Goal: Task Accomplishment & Management: Manage account settings

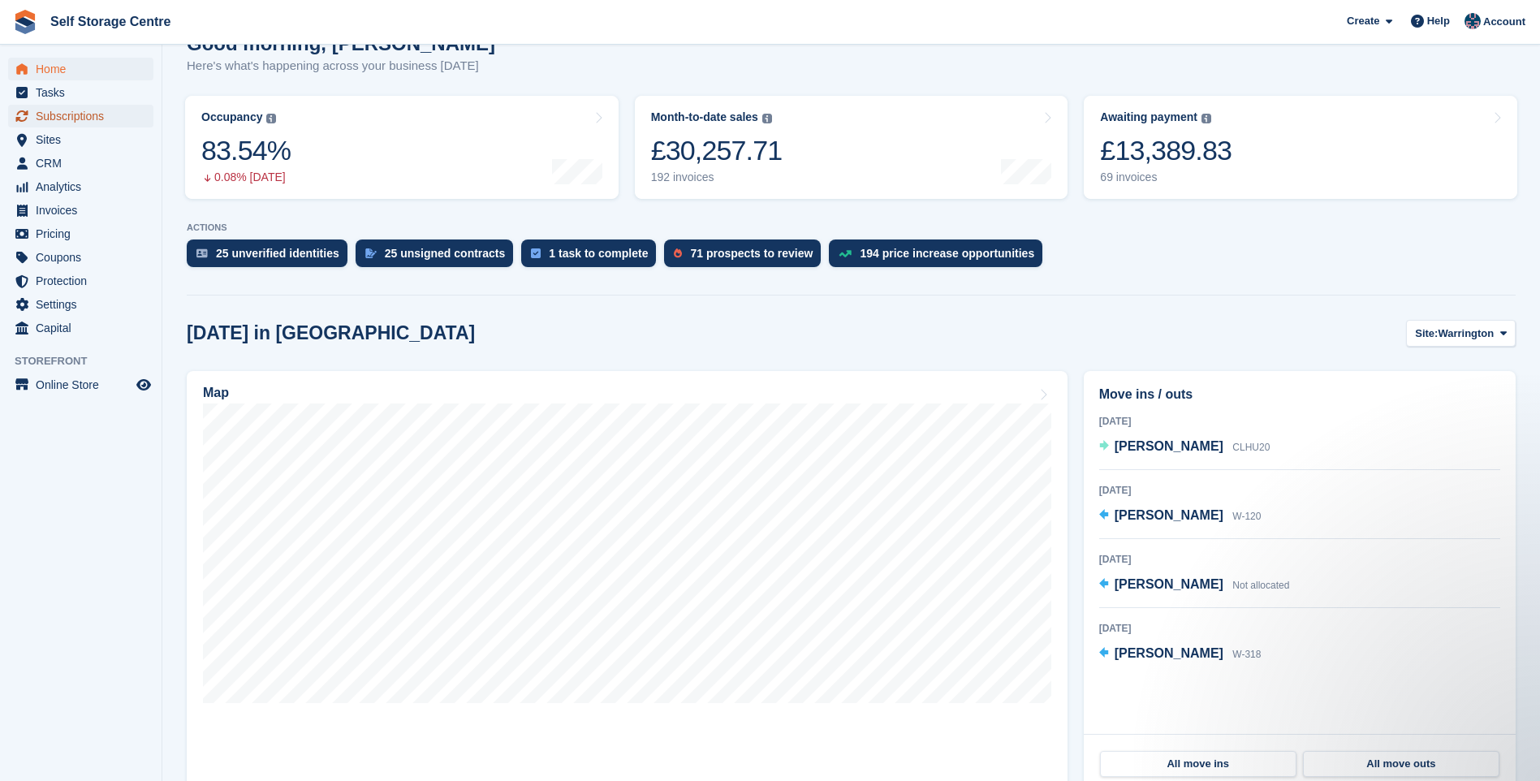
click at [101, 110] on span "Subscriptions" at bounding box center [84, 116] width 97 height 23
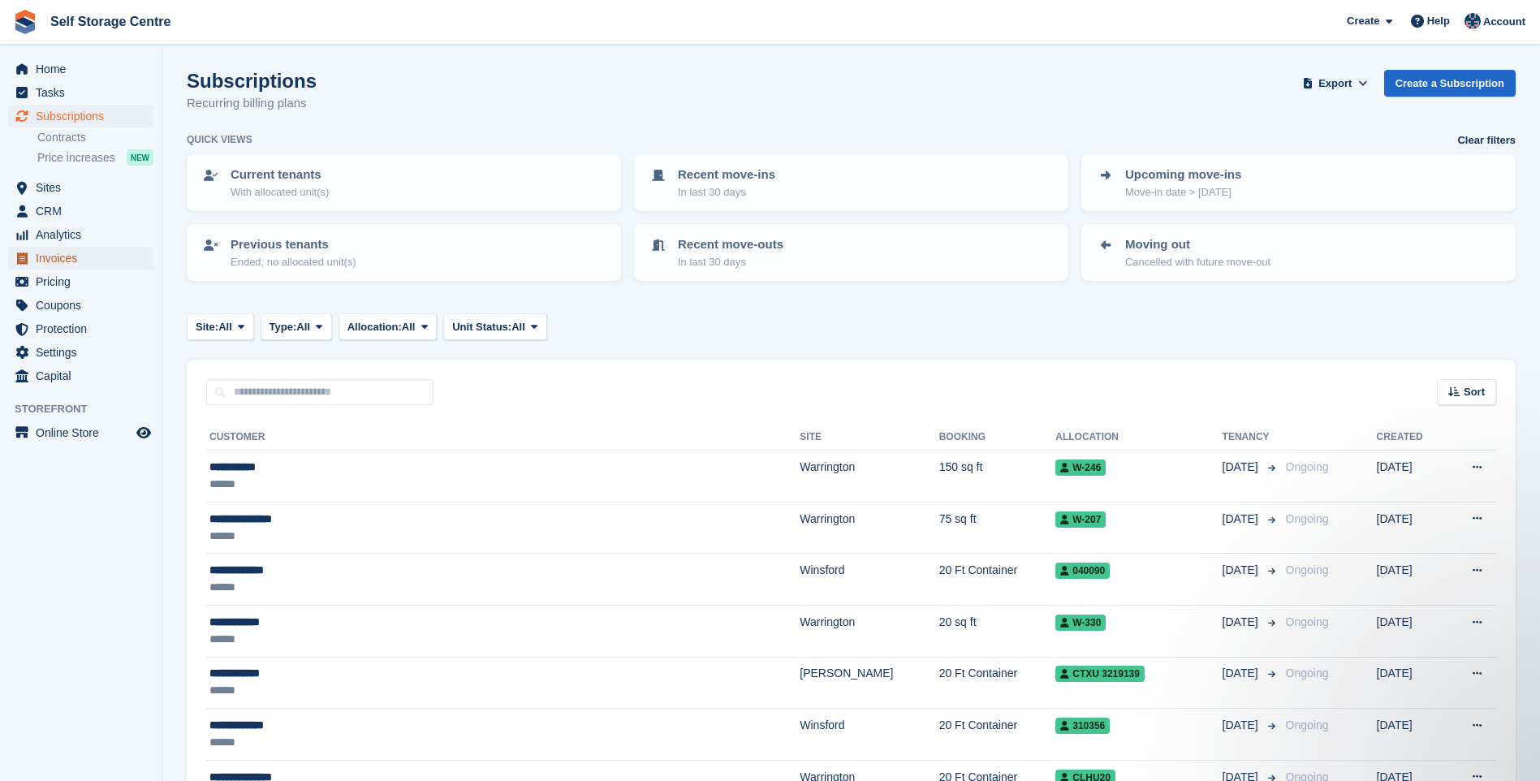
click at [65, 258] on span "Invoices" at bounding box center [84, 258] width 97 height 23
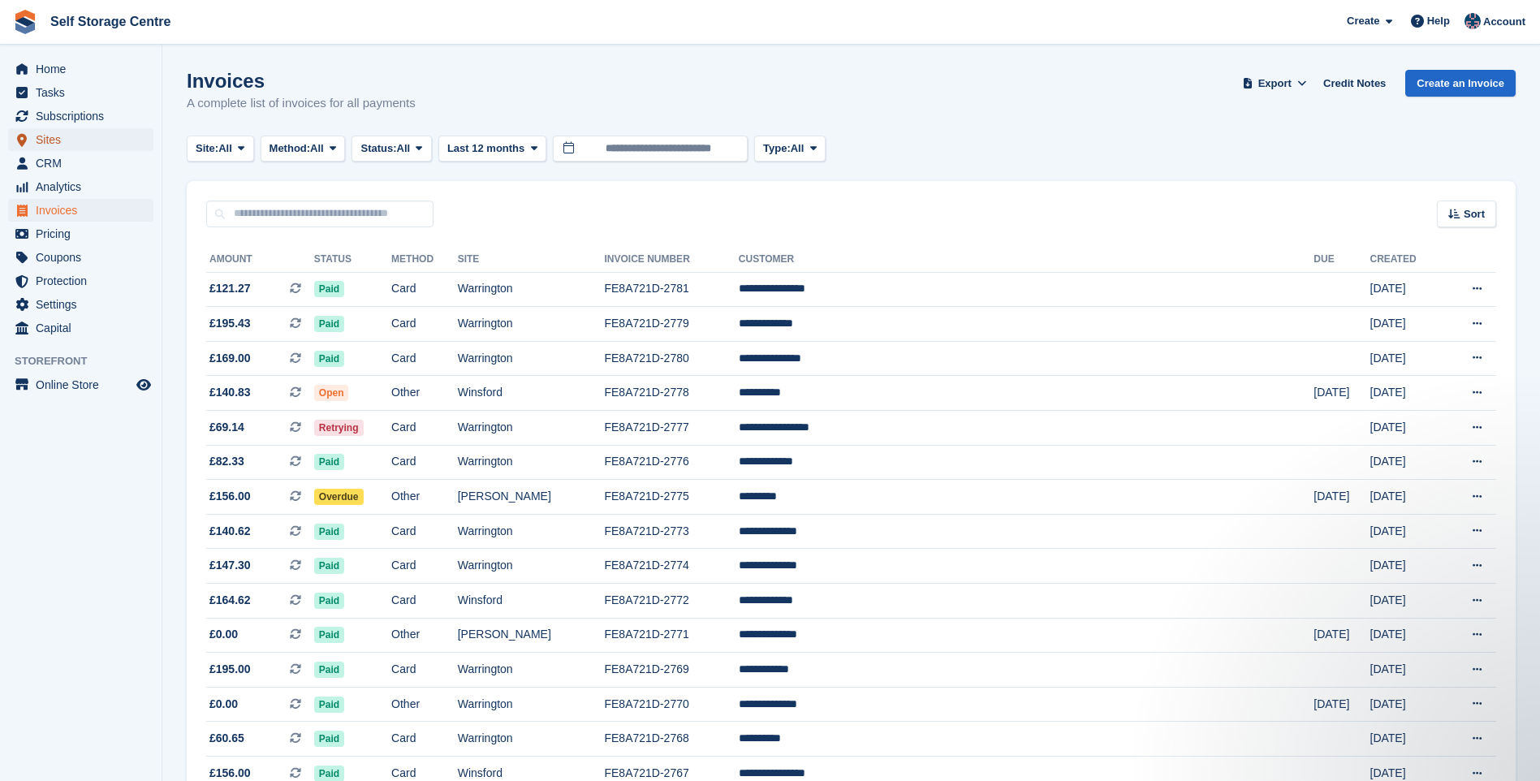
click at [87, 133] on span "Sites" at bounding box center [84, 139] width 97 height 23
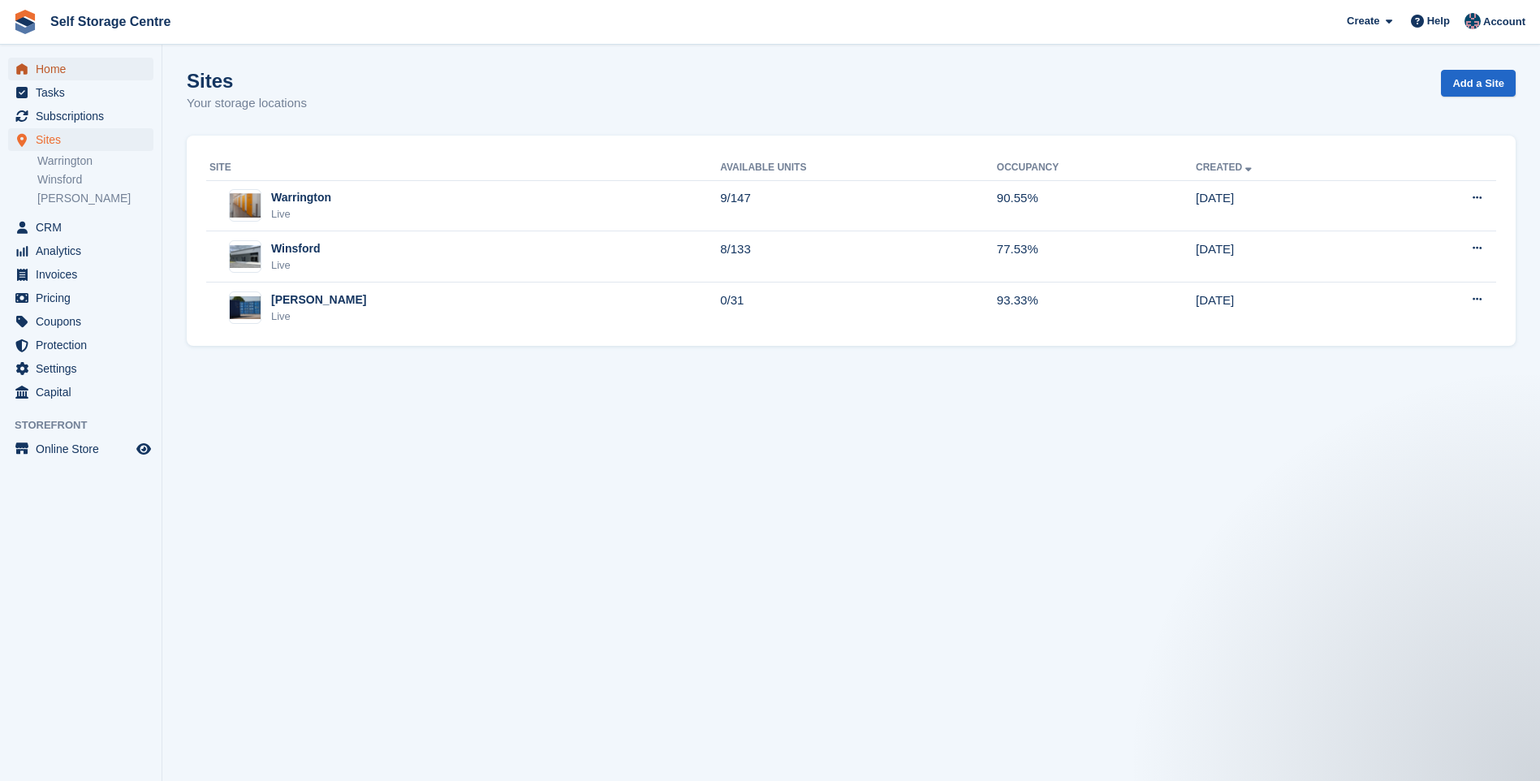
click at [81, 66] on span "Home" at bounding box center [84, 69] width 97 height 23
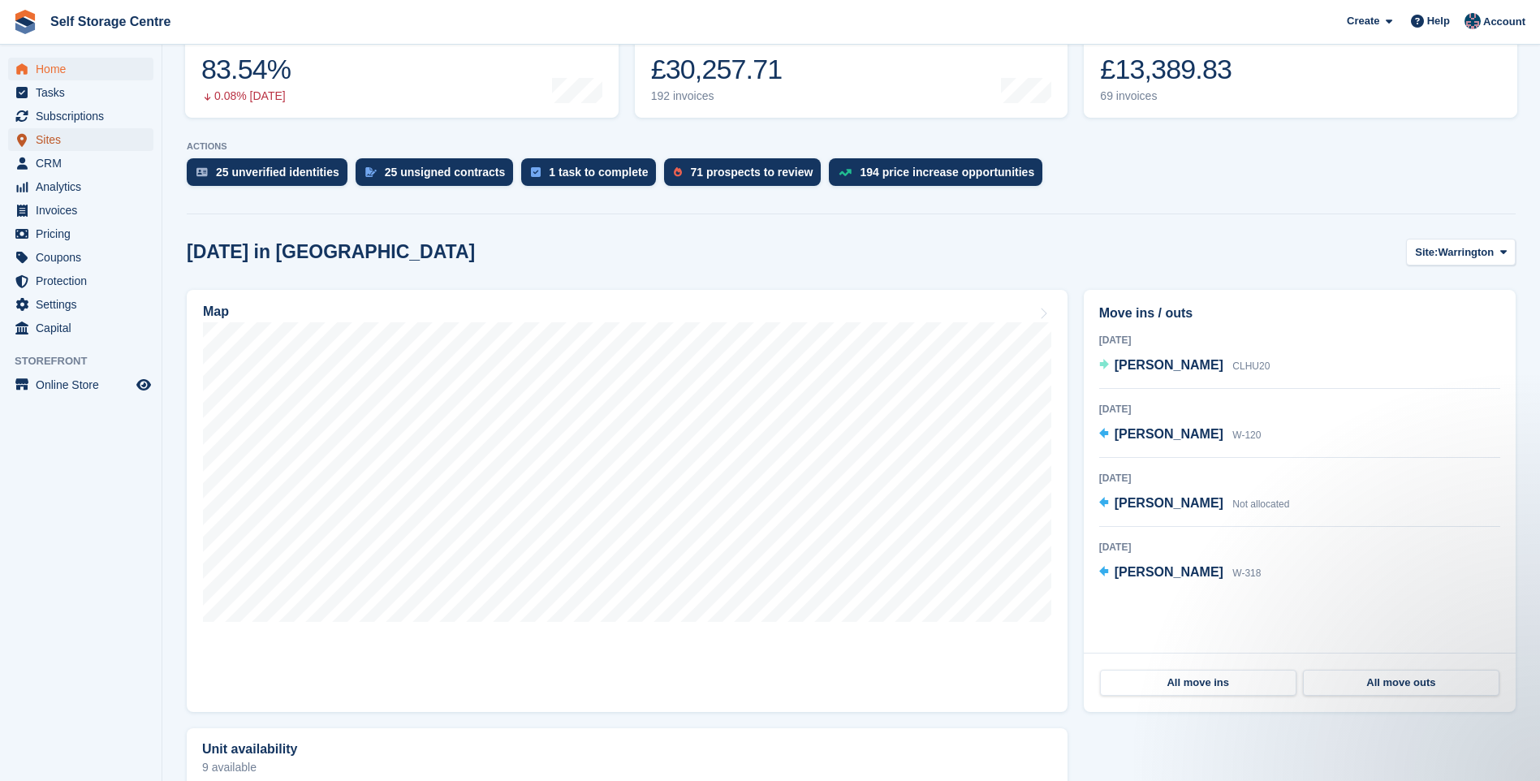
click at [62, 140] on span "Sites" at bounding box center [84, 139] width 97 height 23
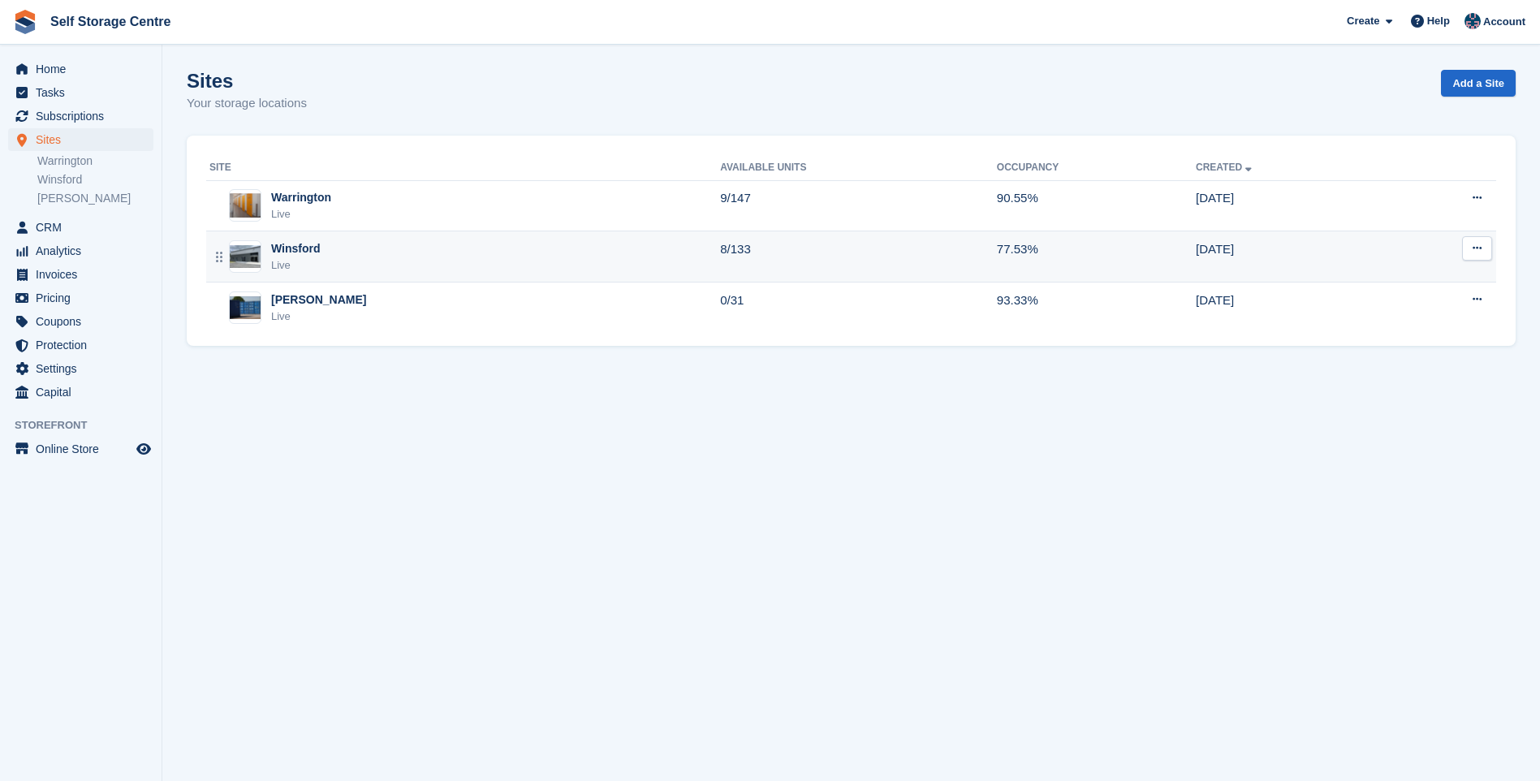
click at [317, 261] on div "Live" at bounding box center [296, 265] width 50 height 16
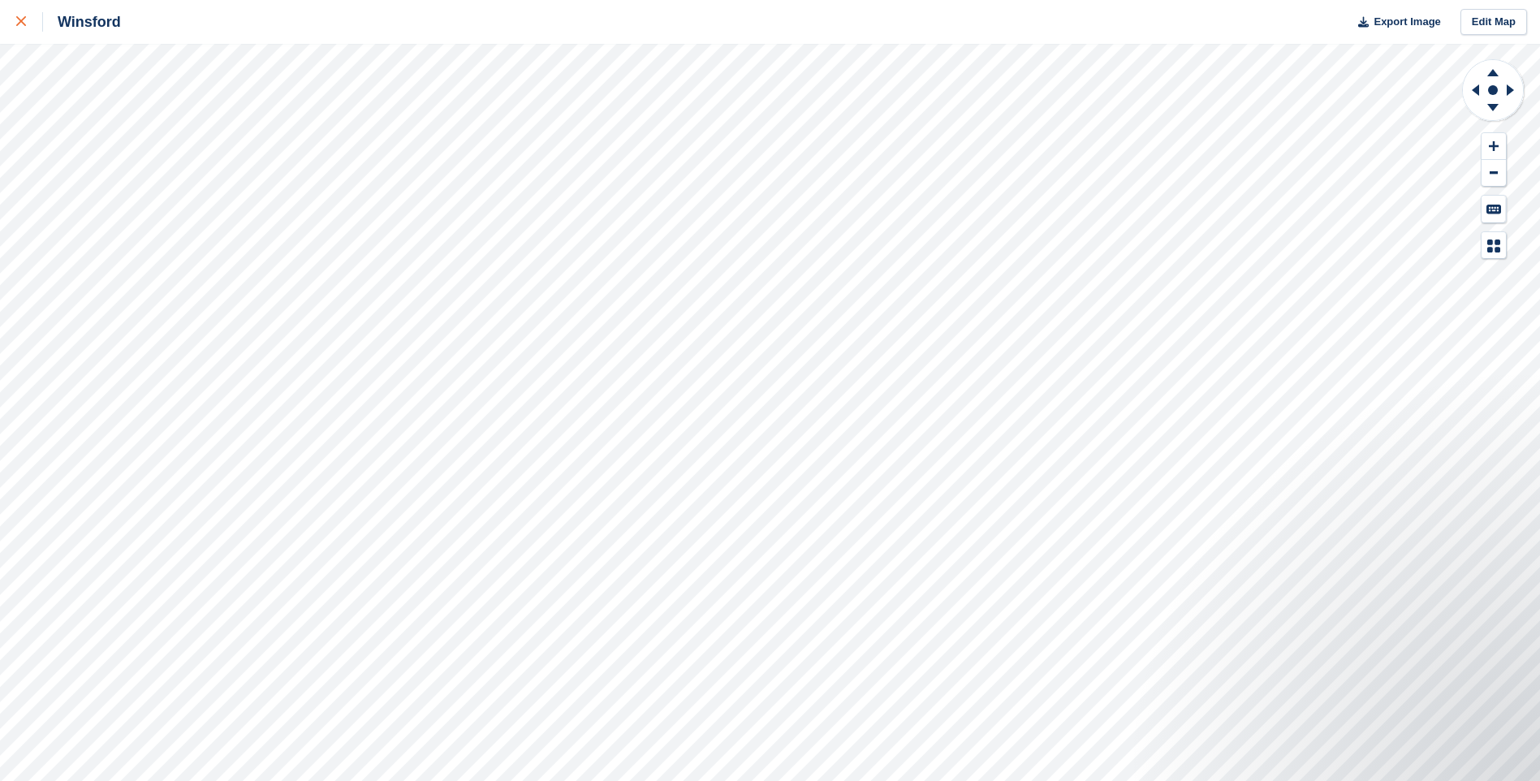
click at [16, 24] on icon at bounding box center [21, 21] width 10 height 10
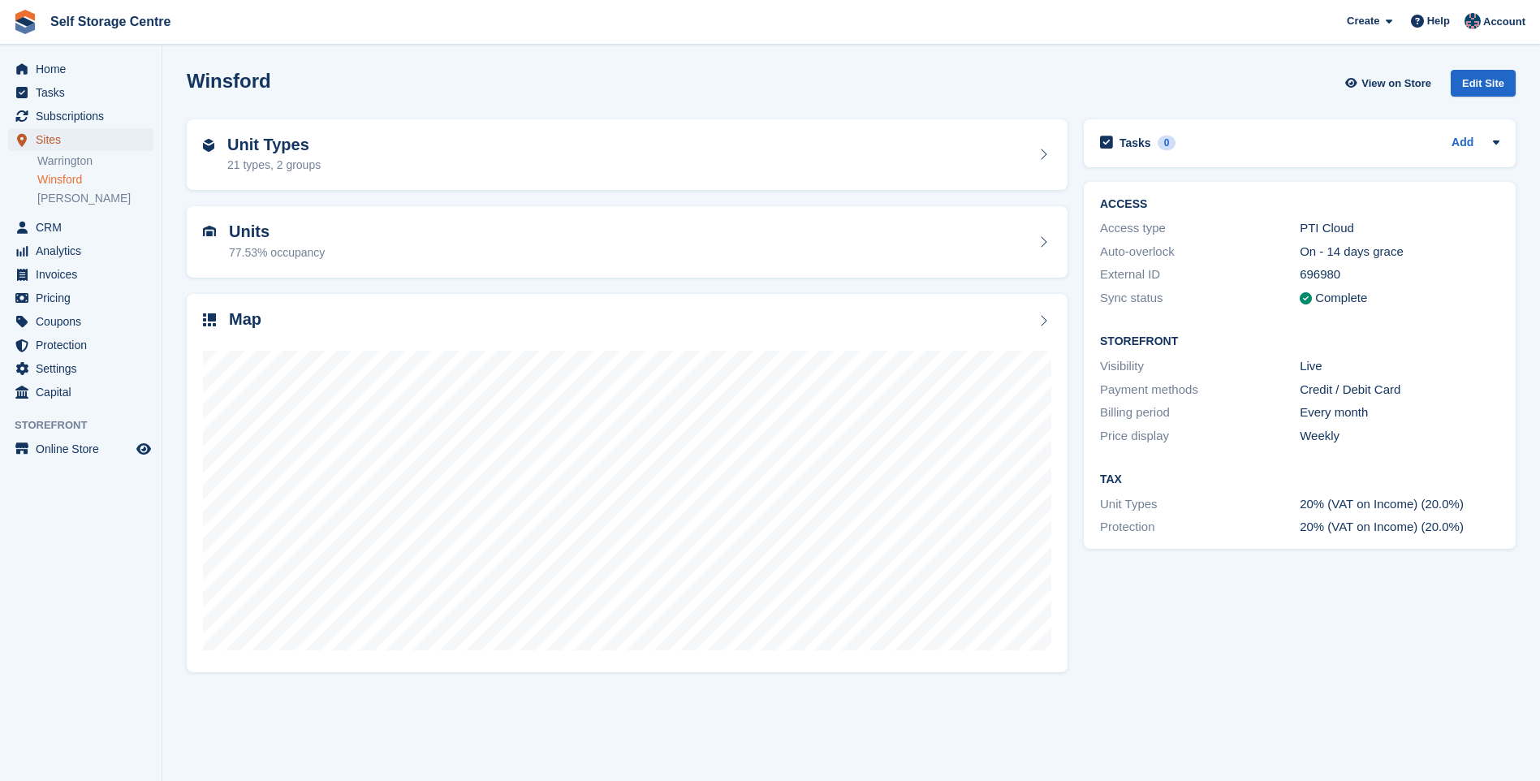
click at [58, 136] on span "Sites" at bounding box center [84, 139] width 97 height 23
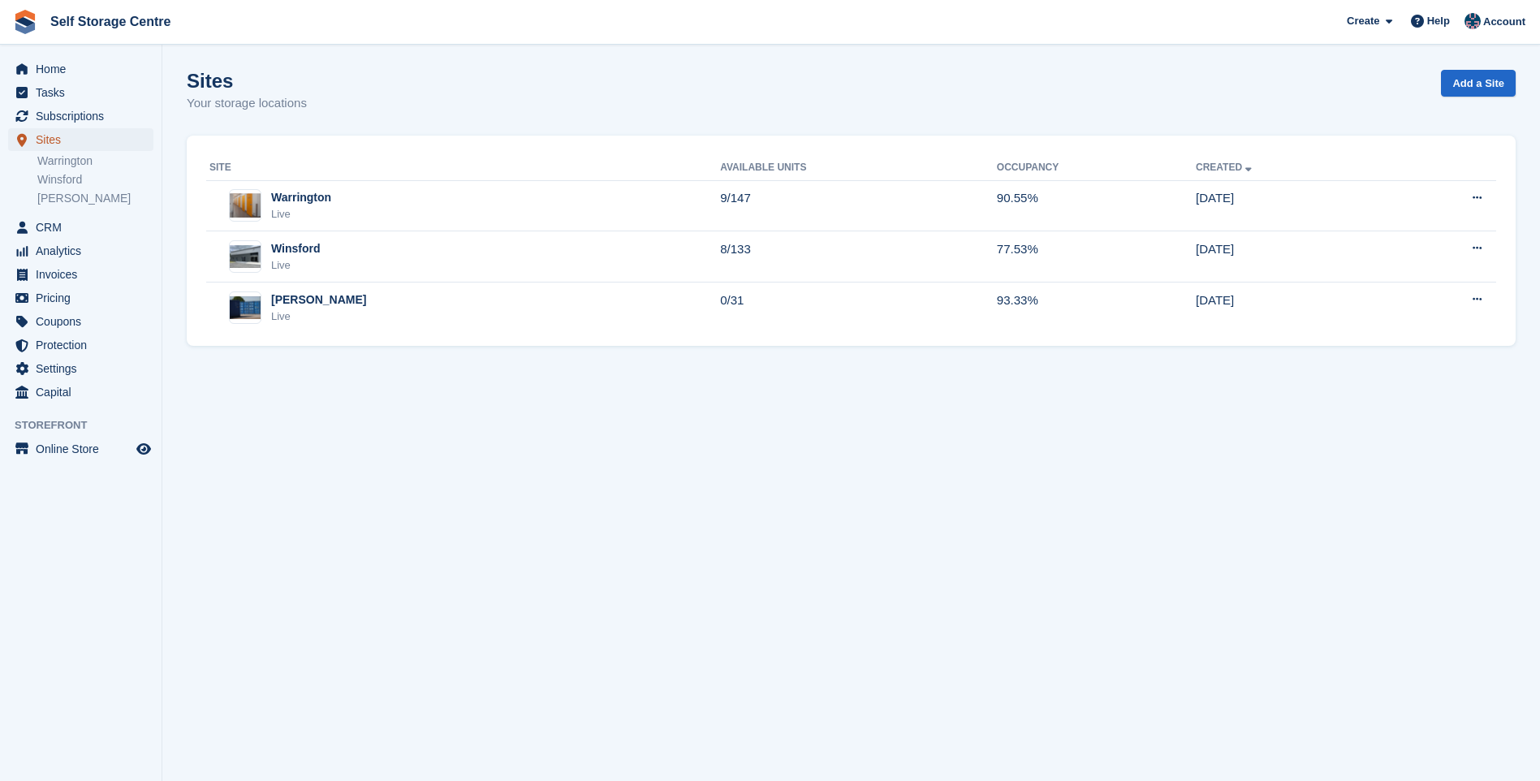
click at [45, 140] on span "Sites" at bounding box center [84, 139] width 97 height 23
click at [63, 162] on link "Warrington" at bounding box center [95, 160] width 116 height 15
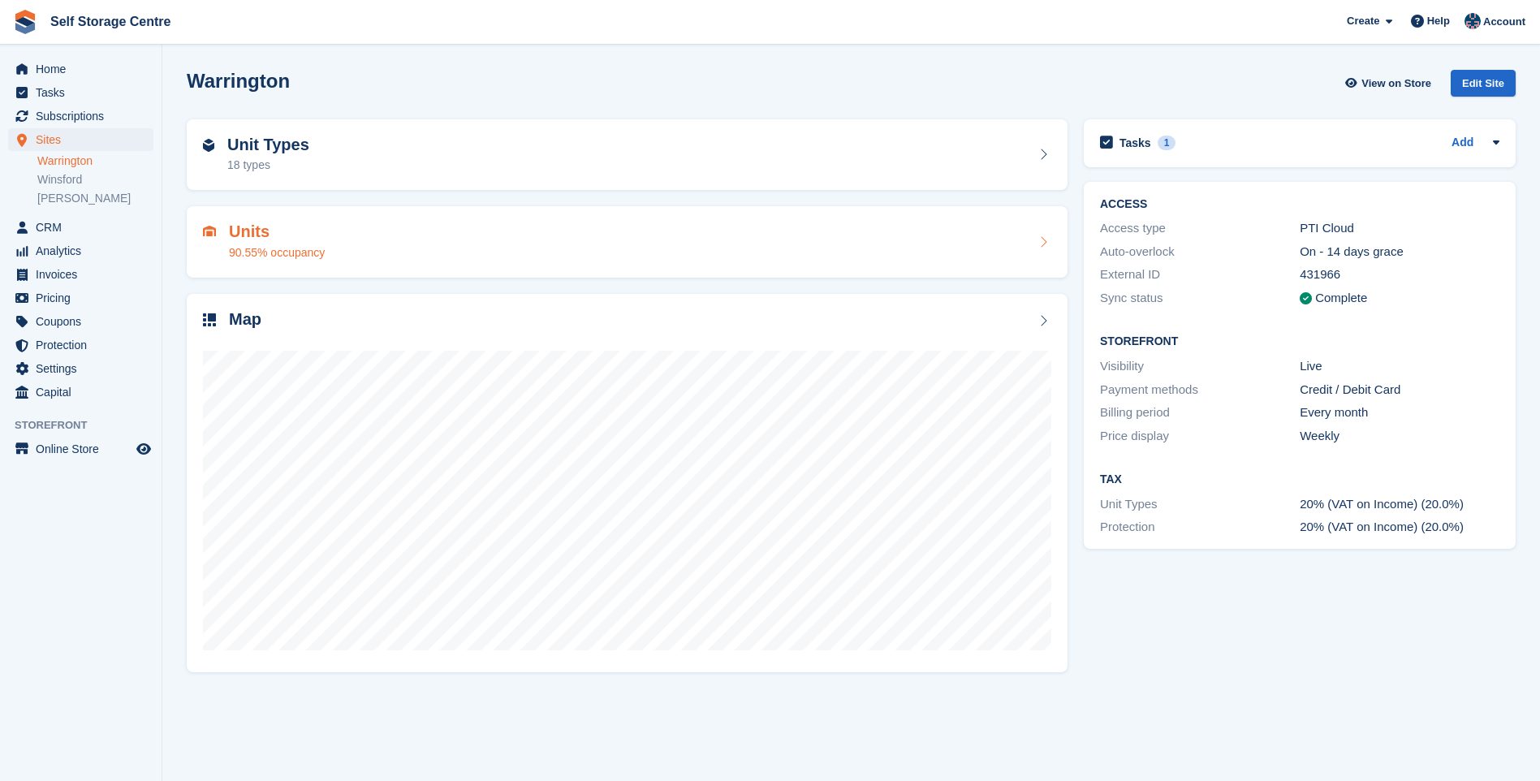
click at [313, 245] on div "90.55% occupancy" at bounding box center [277, 252] width 96 height 17
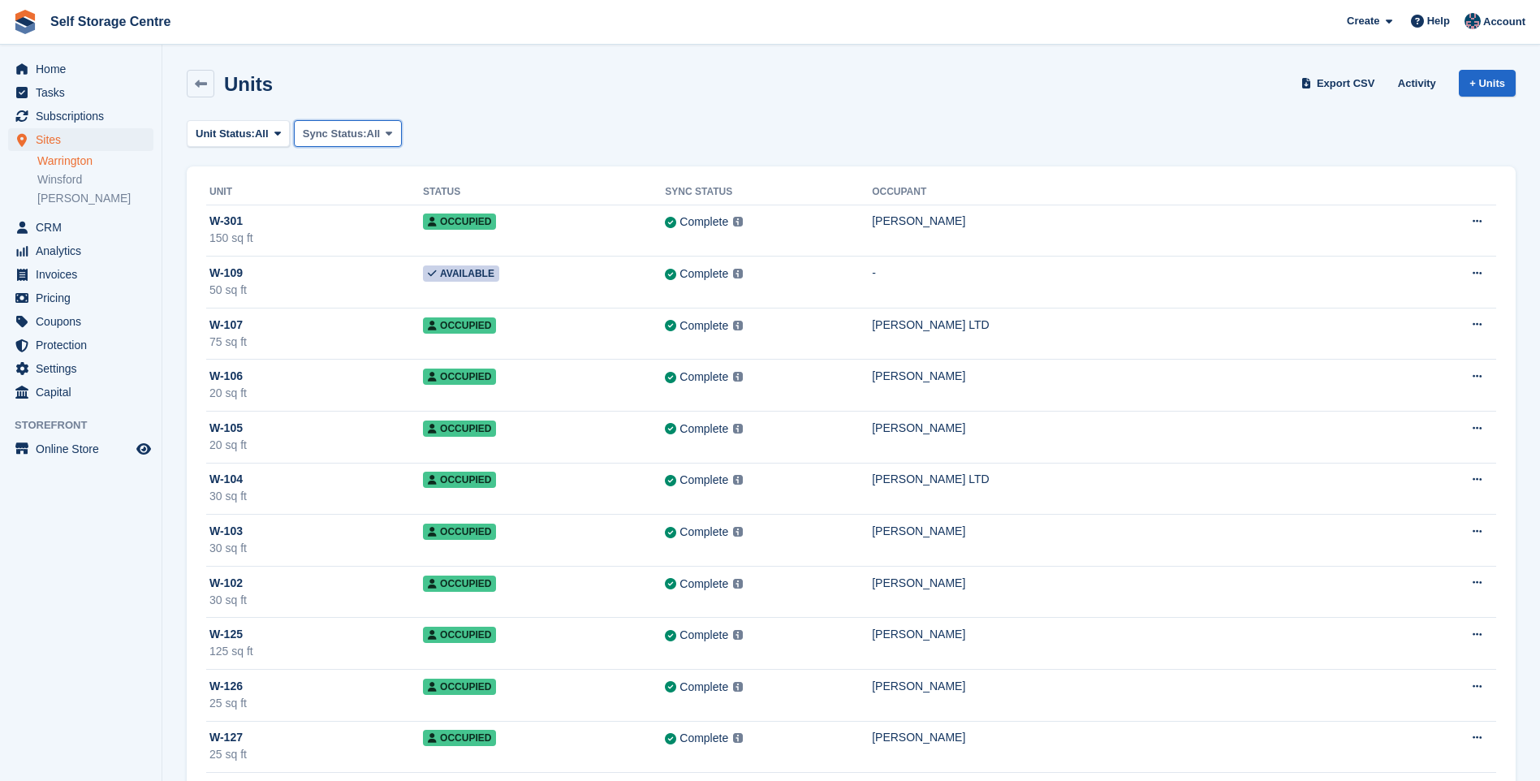
click at [370, 129] on span "All" at bounding box center [374, 134] width 14 height 16
click at [253, 128] on span "Unit Status:" at bounding box center [225, 134] width 59 height 16
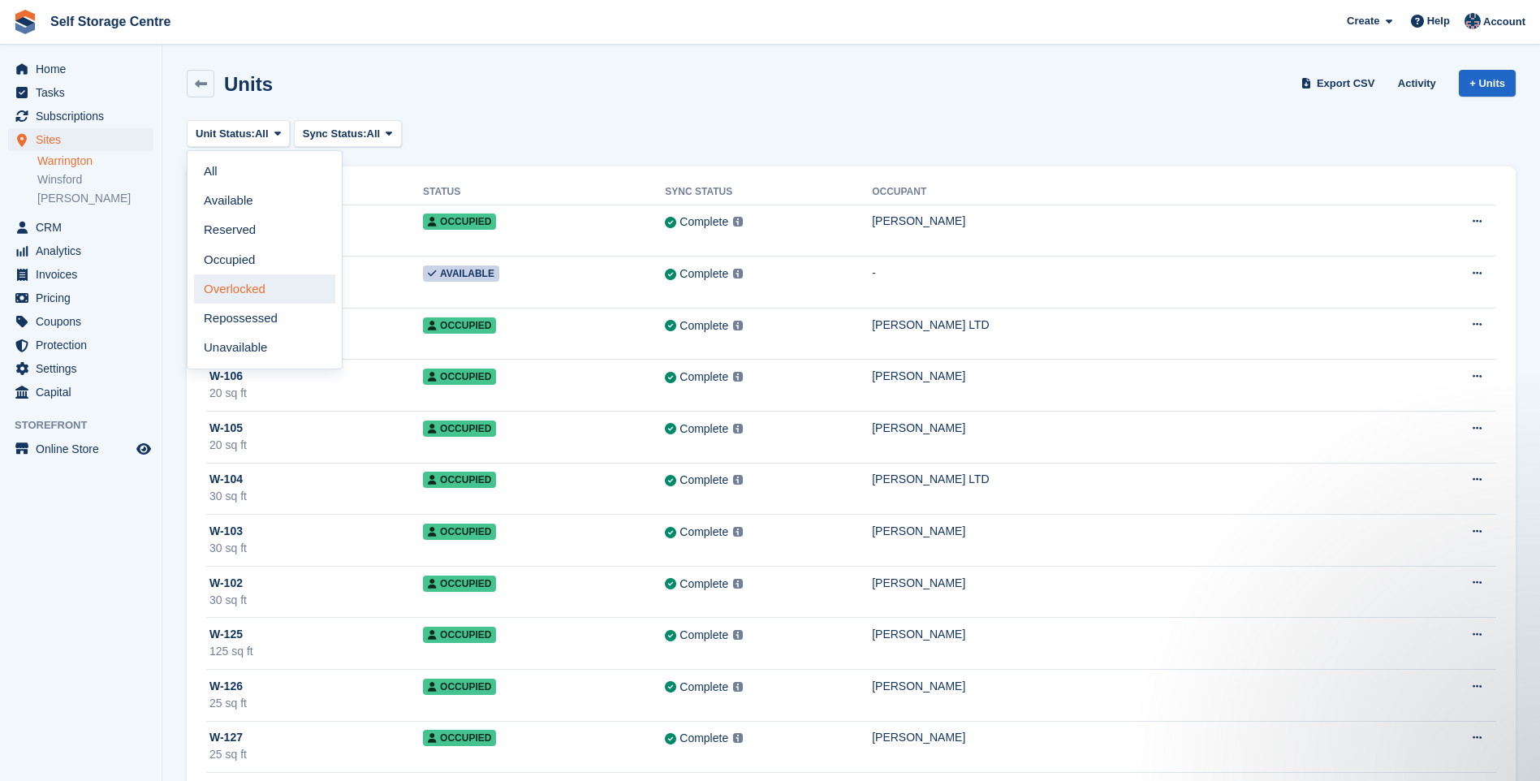
click at [238, 291] on link "Overlocked" at bounding box center [264, 288] width 141 height 29
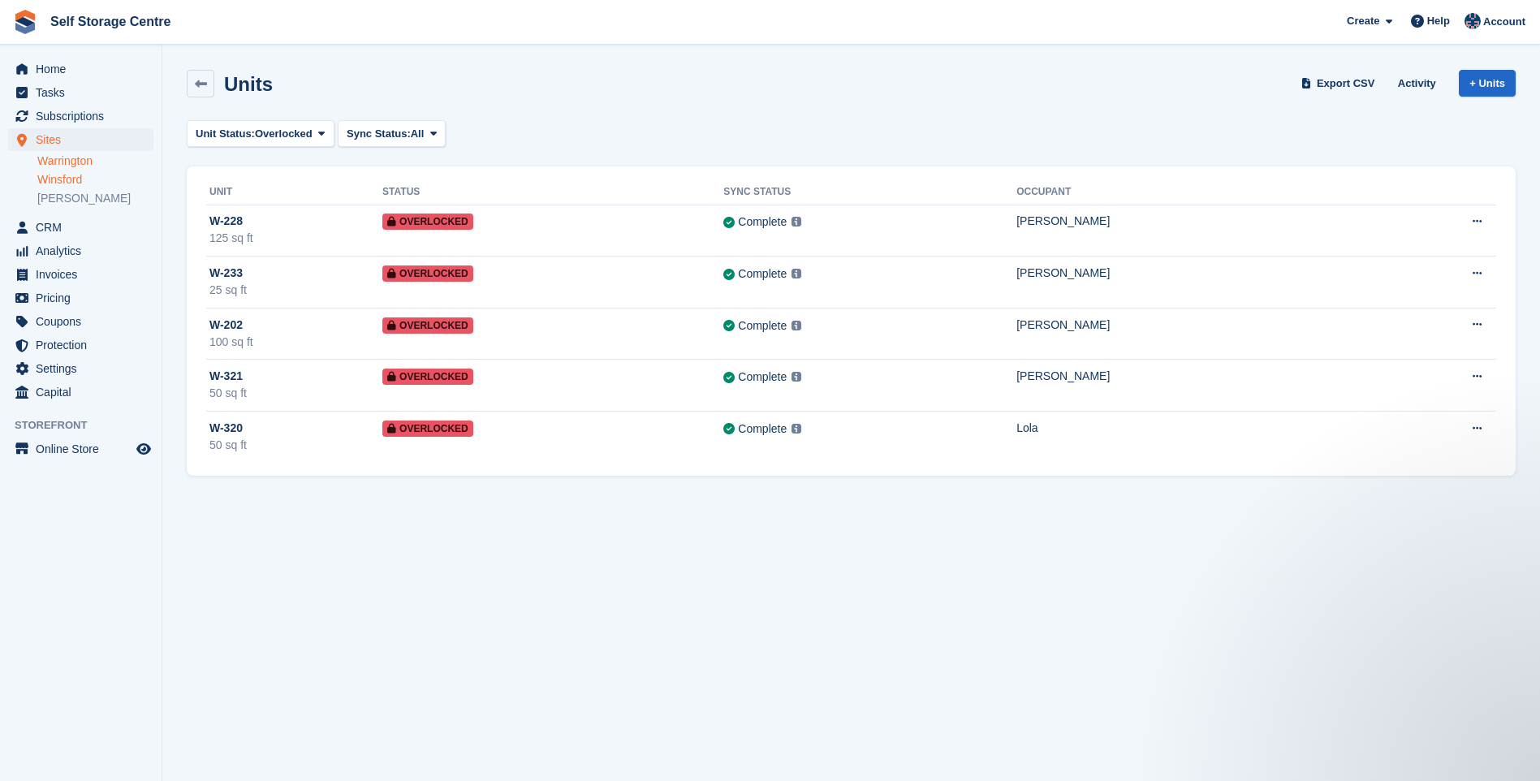
click at [70, 179] on link "Winsford" at bounding box center [95, 179] width 116 height 15
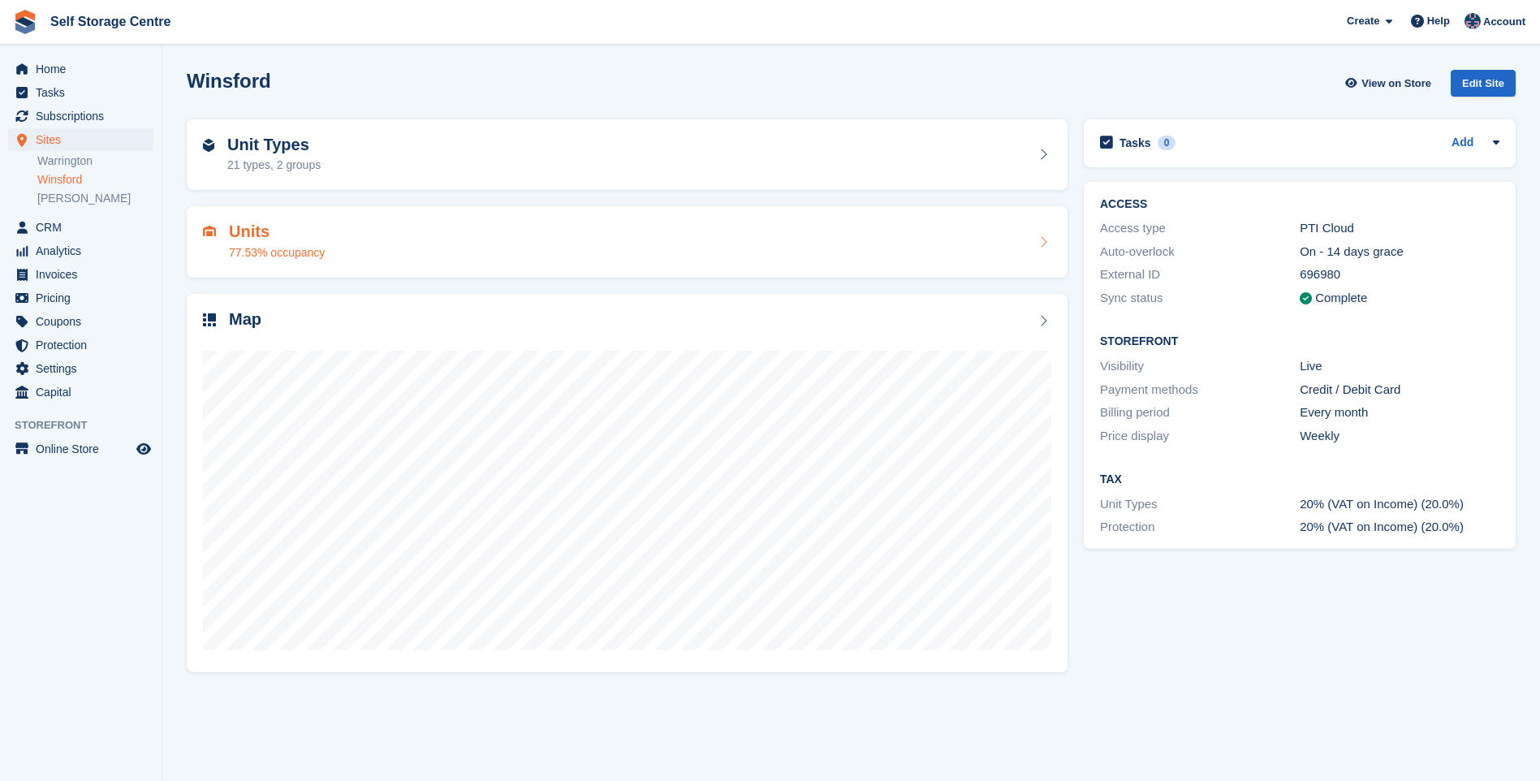
click at [374, 238] on div "Units 77.53% occupancy" at bounding box center [627, 242] width 849 height 39
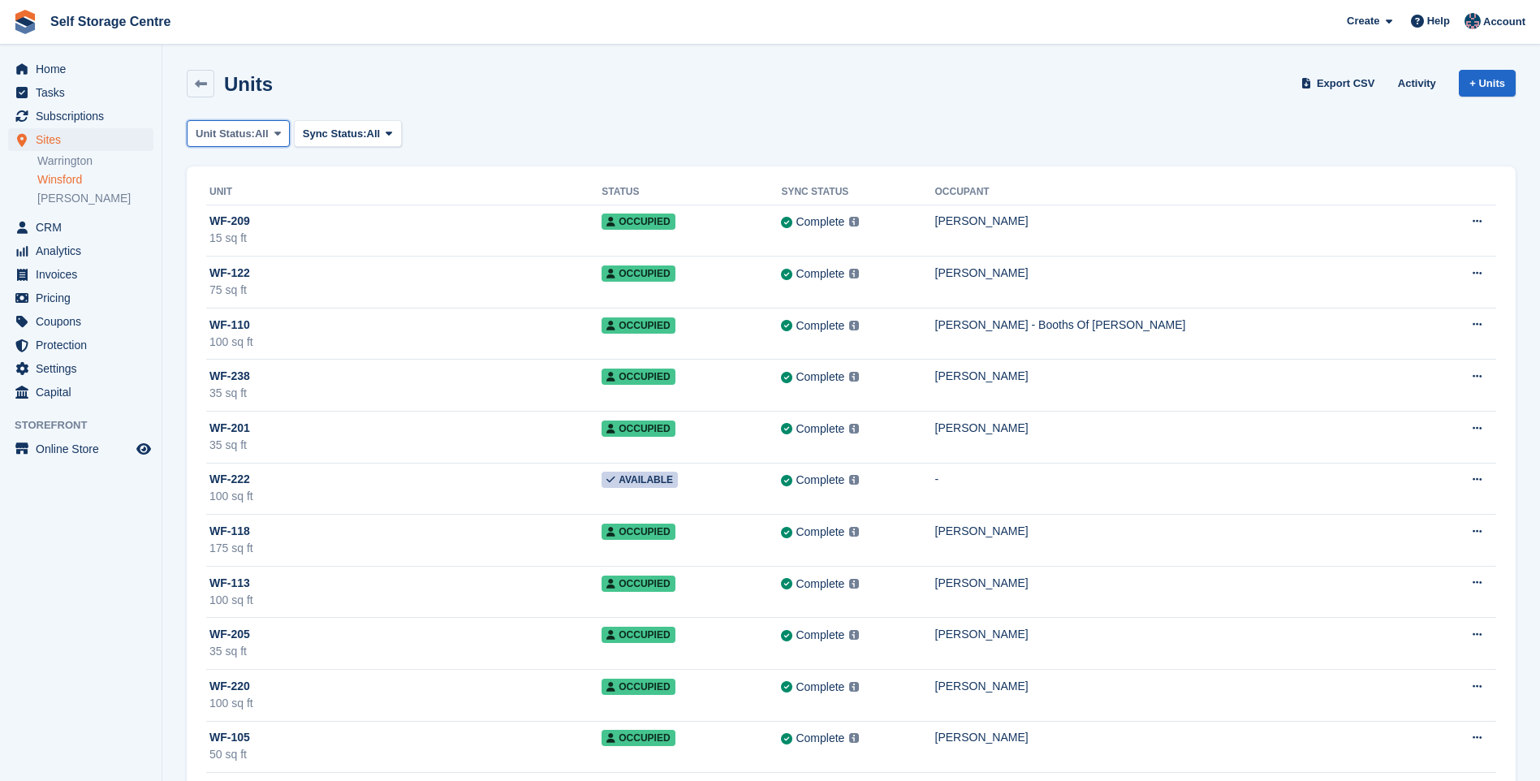
click at [261, 129] on span "All" at bounding box center [262, 134] width 14 height 16
drag, startPoint x: 246, startPoint y: 284, endPoint x: 263, endPoint y: 282, distance: 17.2
click at [248, 284] on link "Overlocked" at bounding box center [264, 288] width 141 height 29
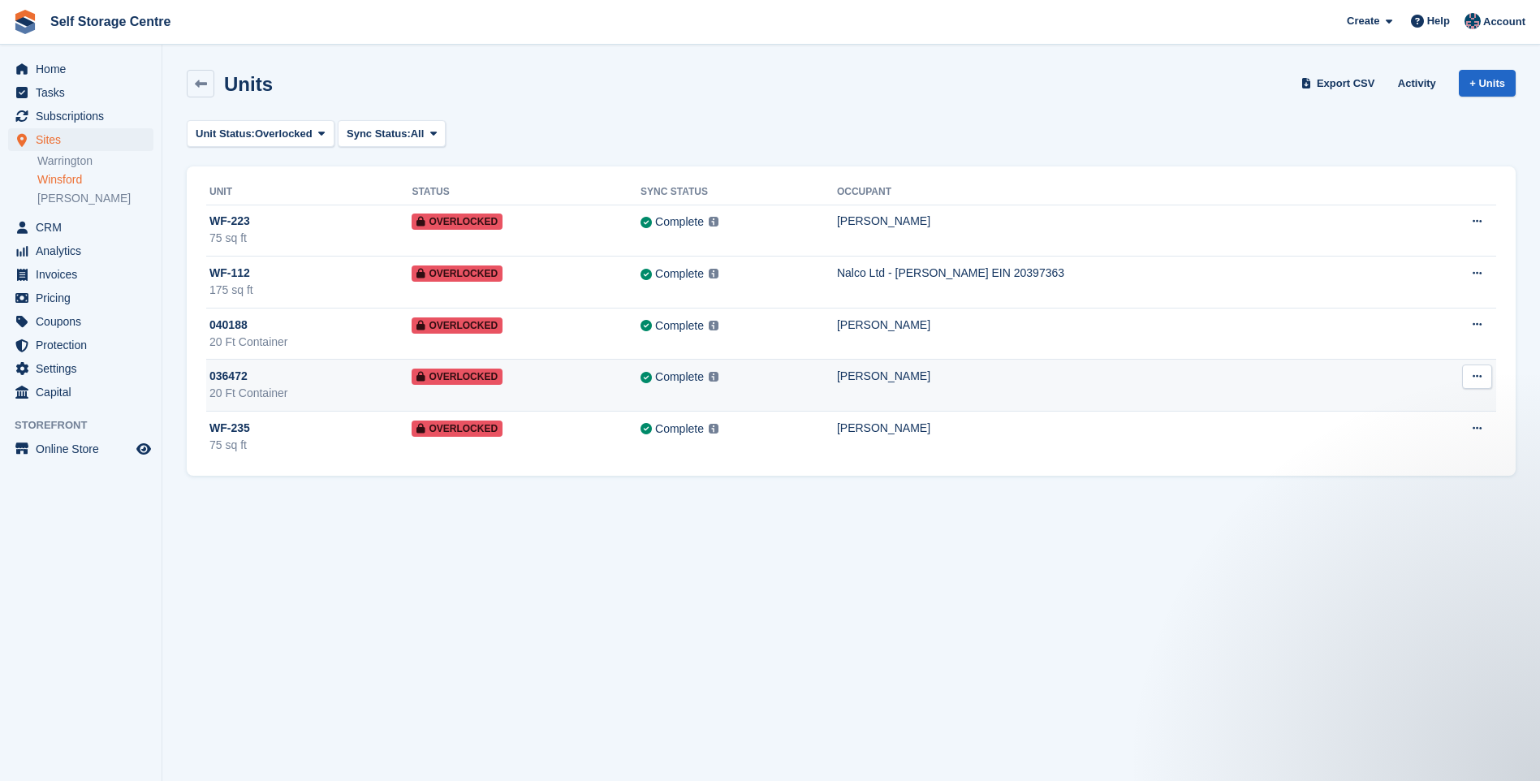
click at [837, 385] on div "Complete Last synced at 1 Sep, 2:36 PM Learn more →" at bounding box center [739, 377] width 197 height 19
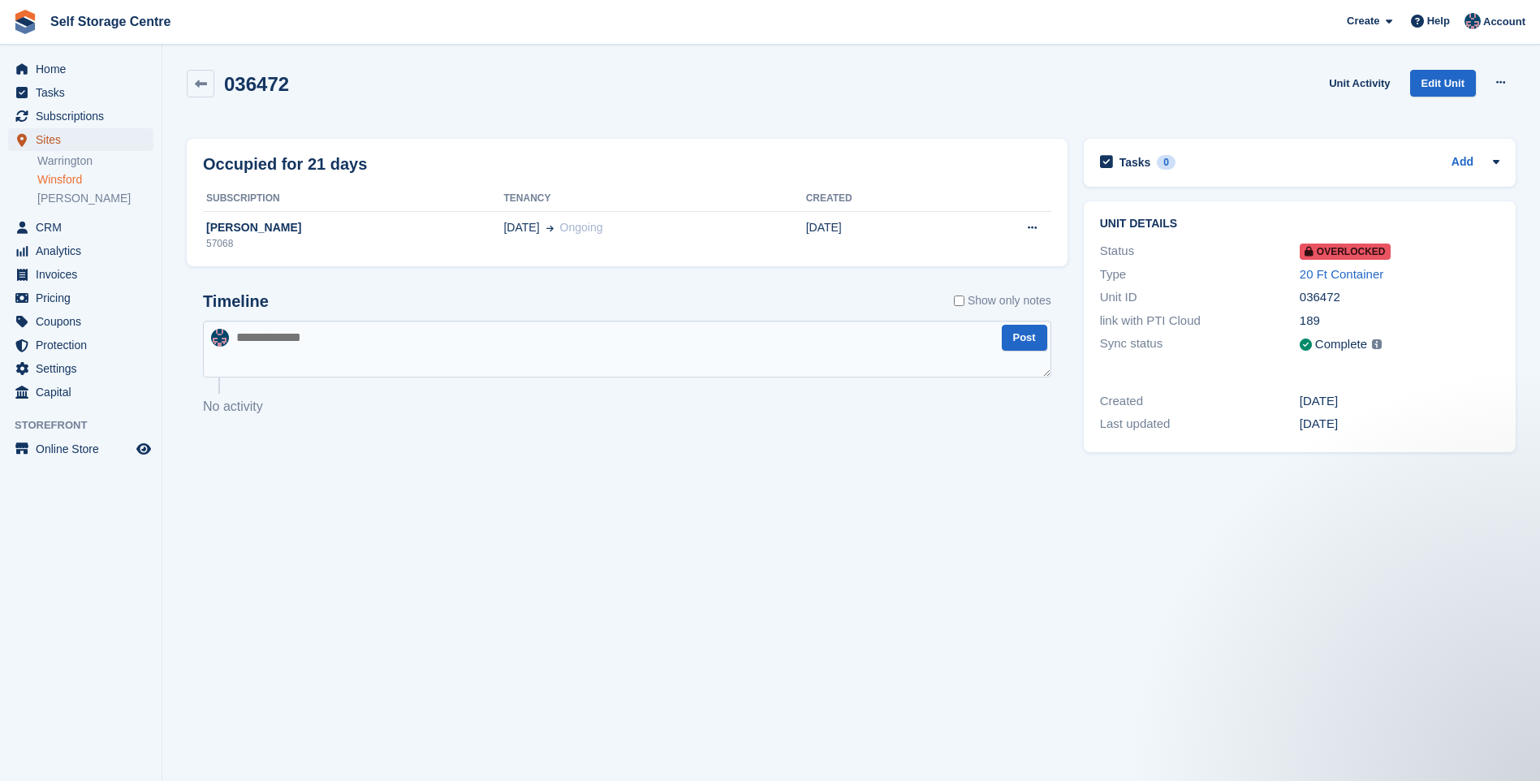
click at [56, 139] on span "Sites" at bounding box center [84, 139] width 97 height 23
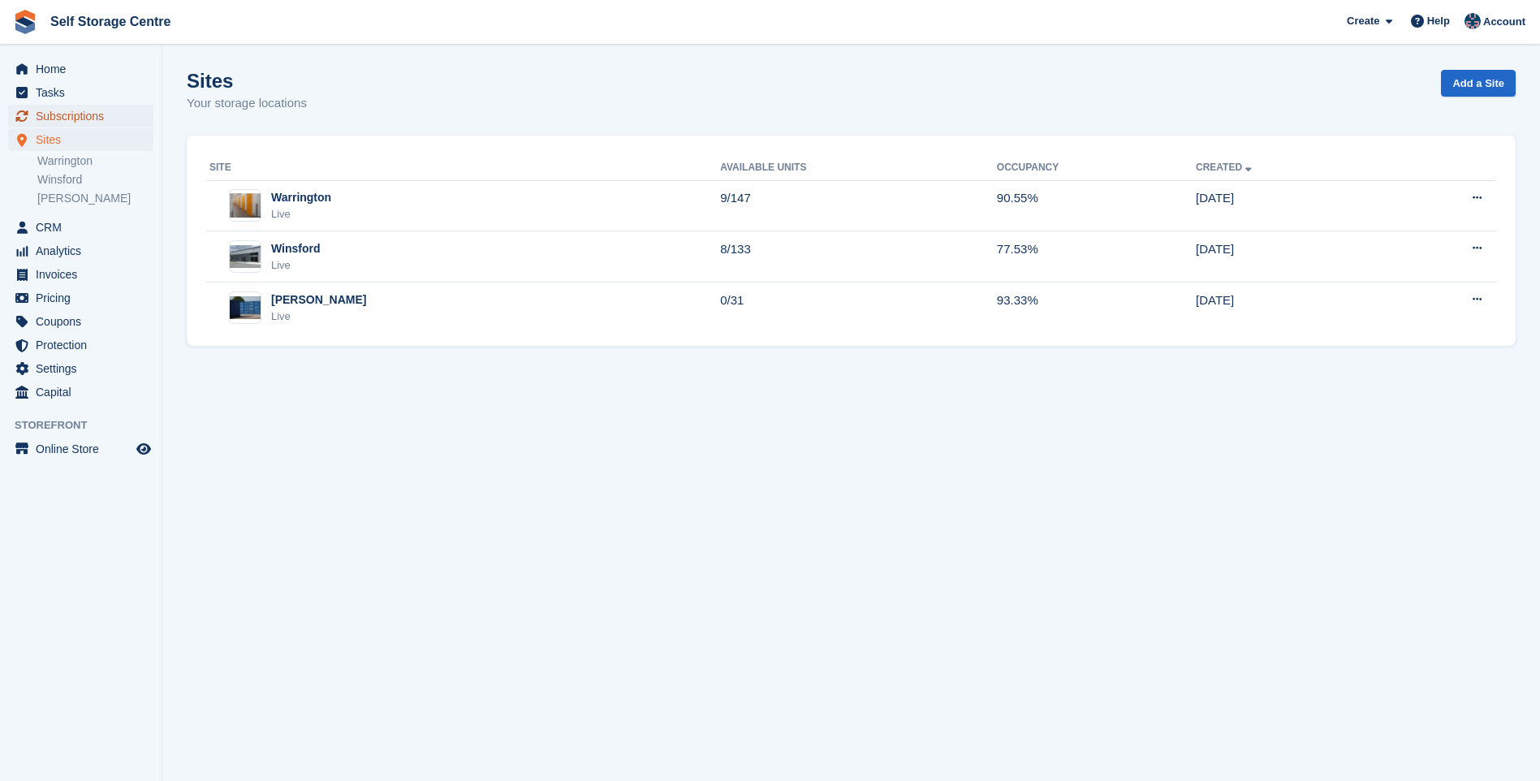
click at [49, 118] on span "Subscriptions" at bounding box center [84, 116] width 97 height 23
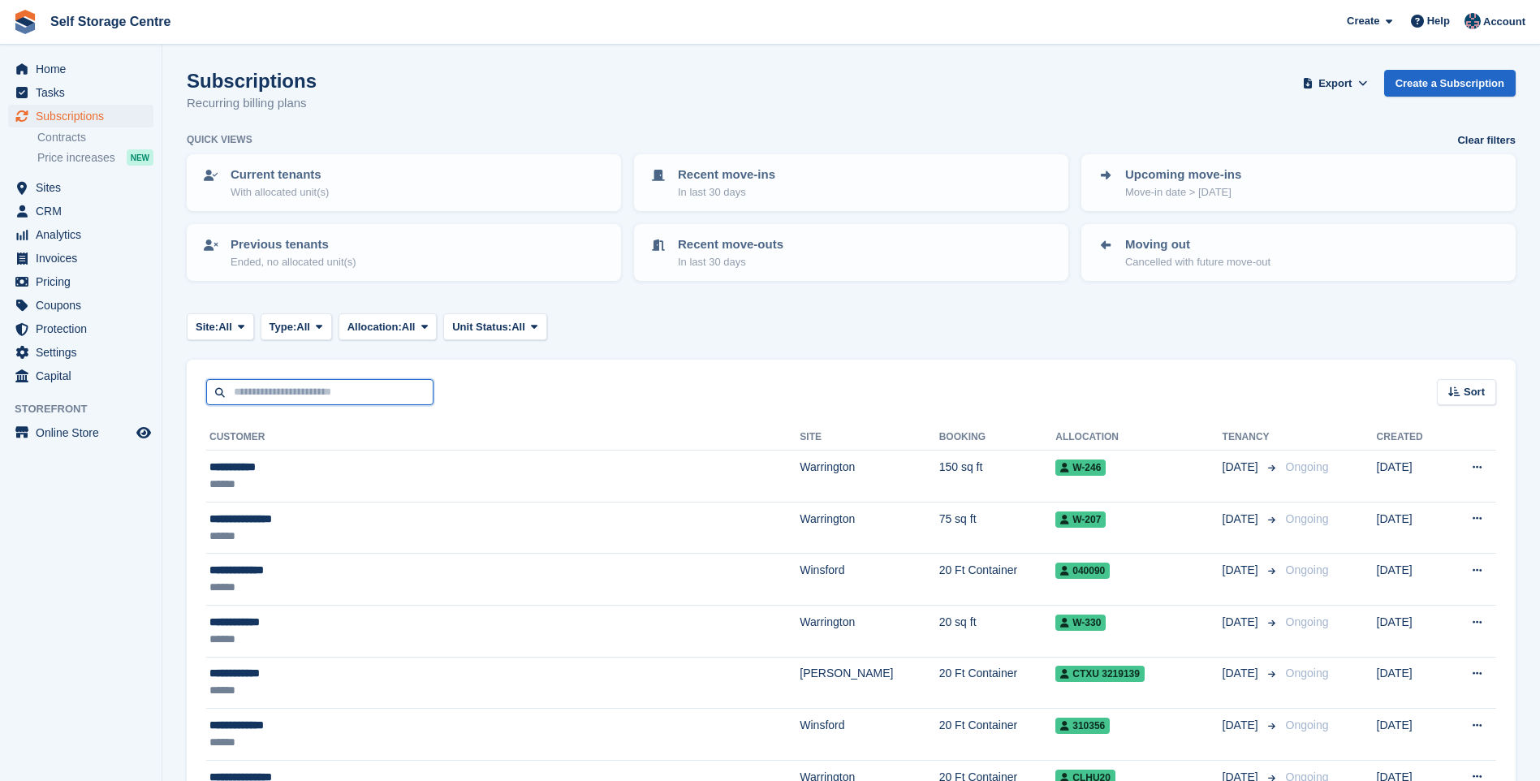
click at [266, 395] on input "text" at bounding box center [319, 392] width 227 height 27
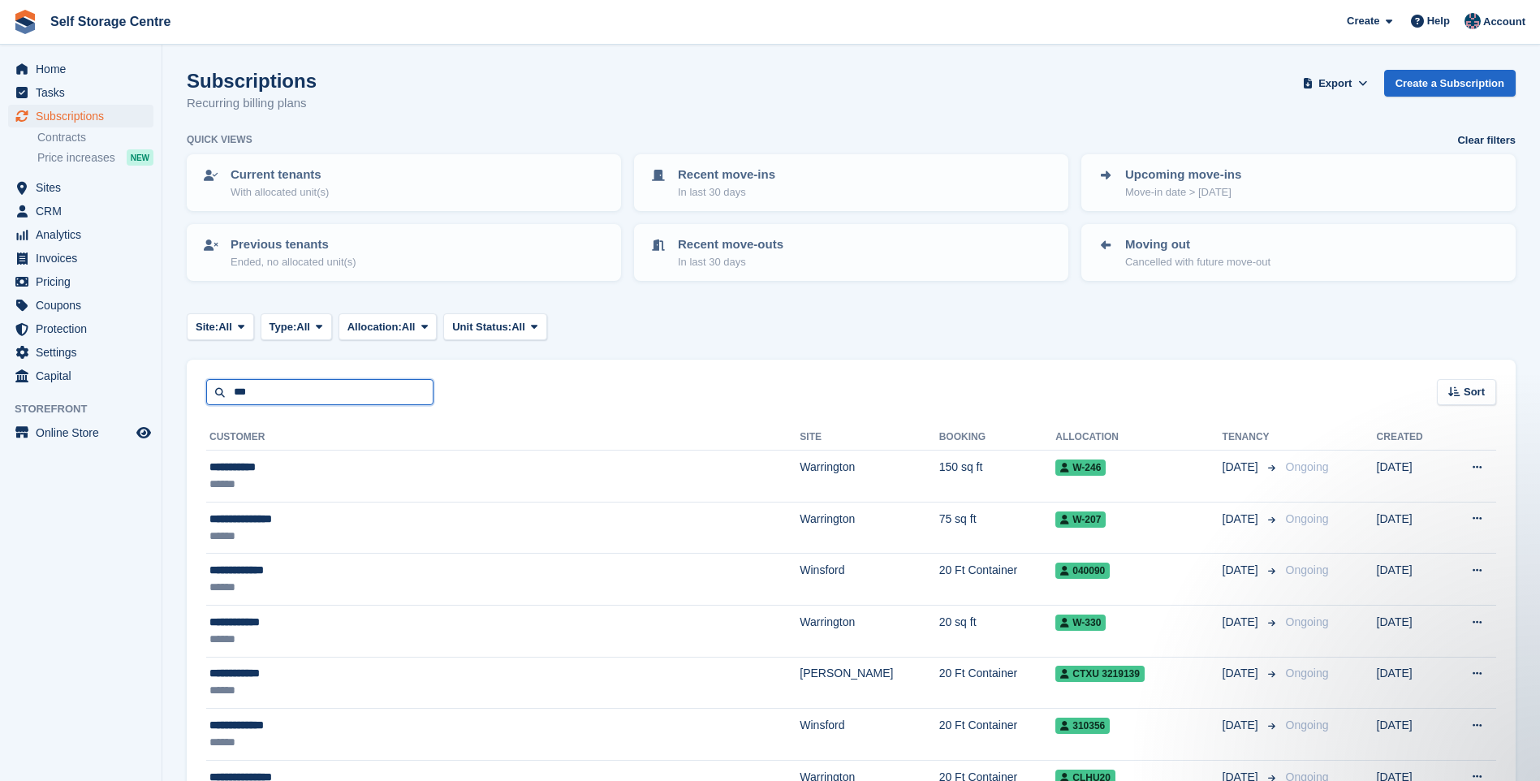
type input "***"
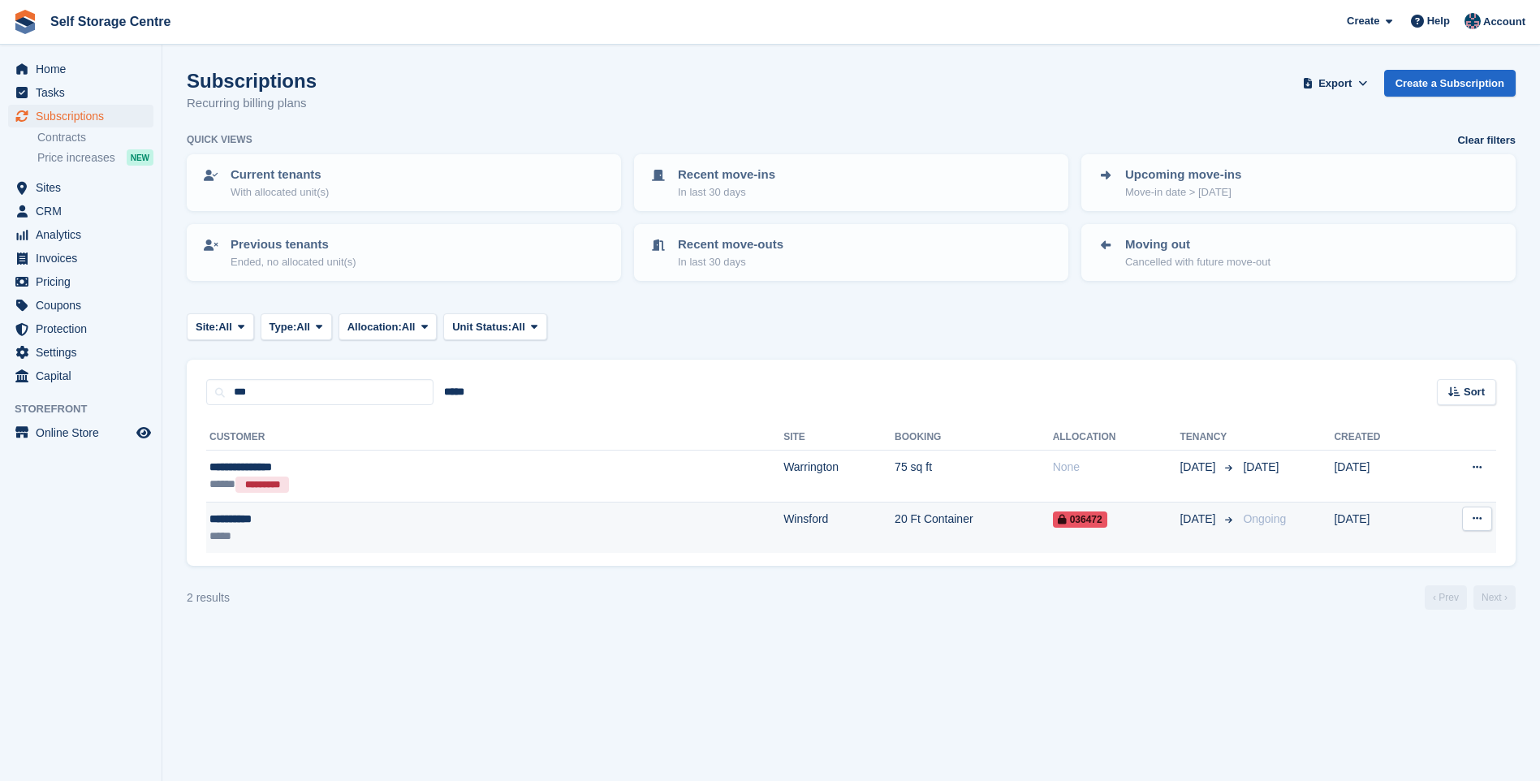
click at [342, 522] on div "**********" at bounding box center [351, 519] width 283 height 17
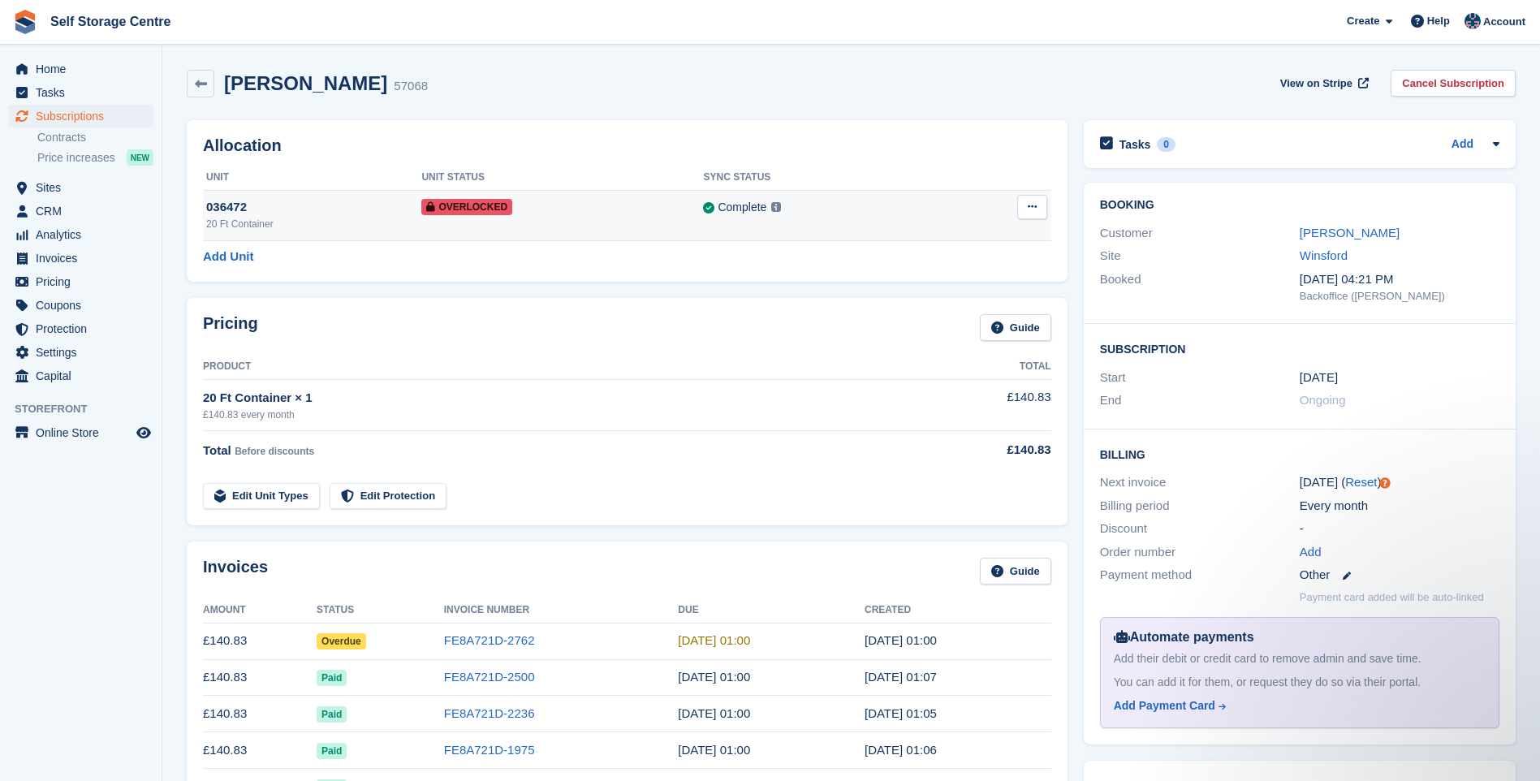
click at [449, 210] on span "Overlocked" at bounding box center [466, 207] width 91 height 16
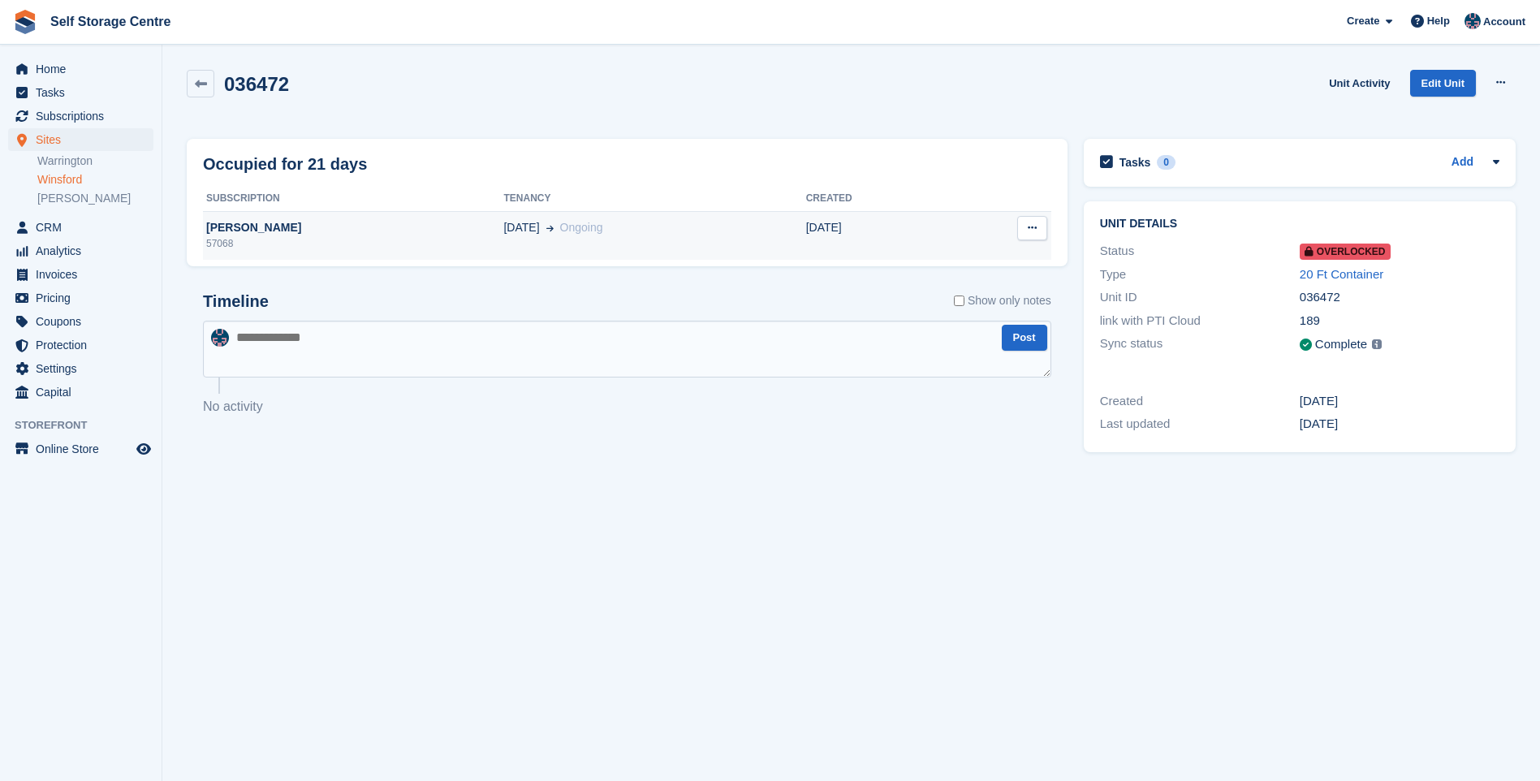
click at [1030, 225] on icon at bounding box center [1032, 228] width 9 height 11
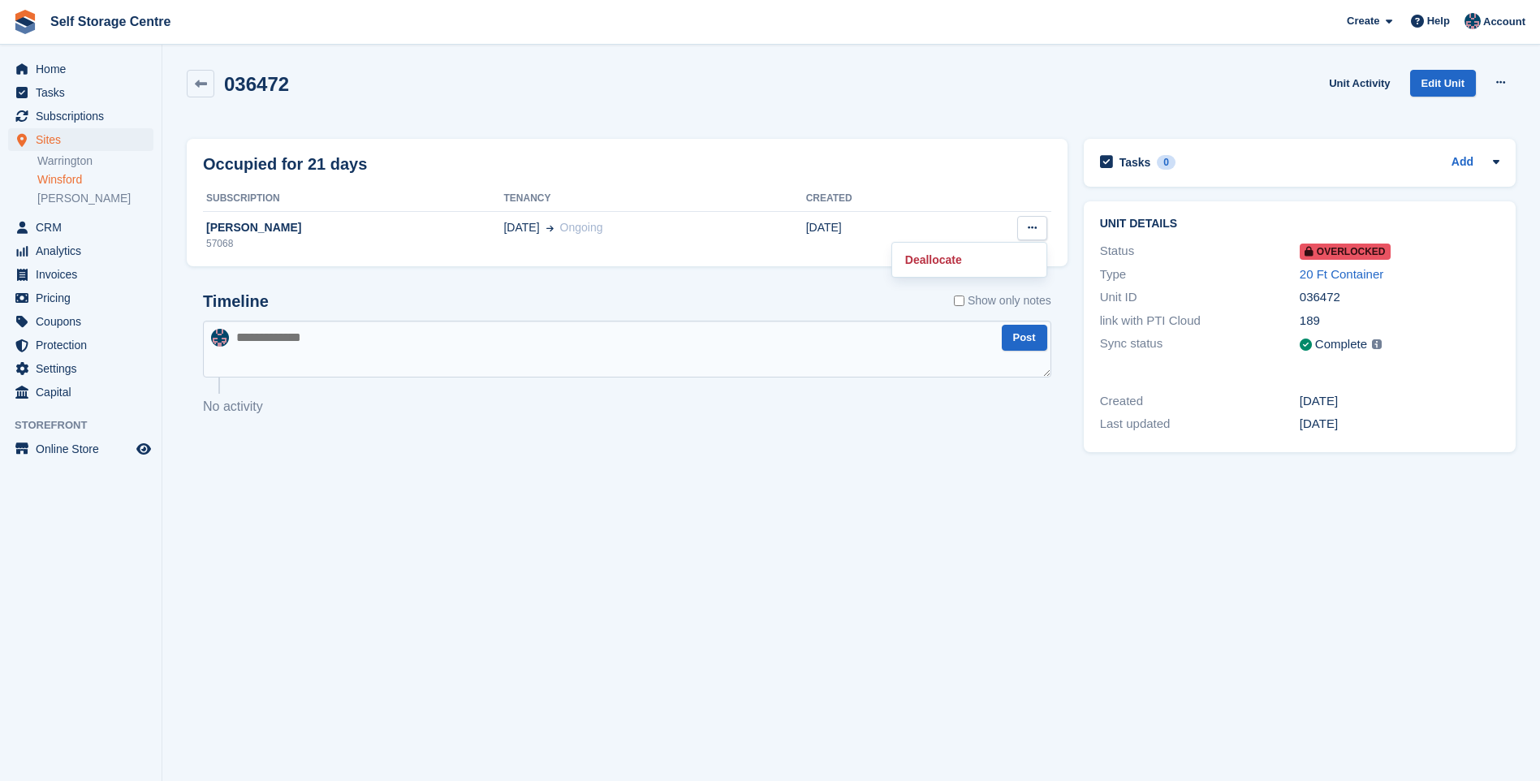
click at [927, 208] on th "Created" at bounding box center [876, 199] width 141 height 26
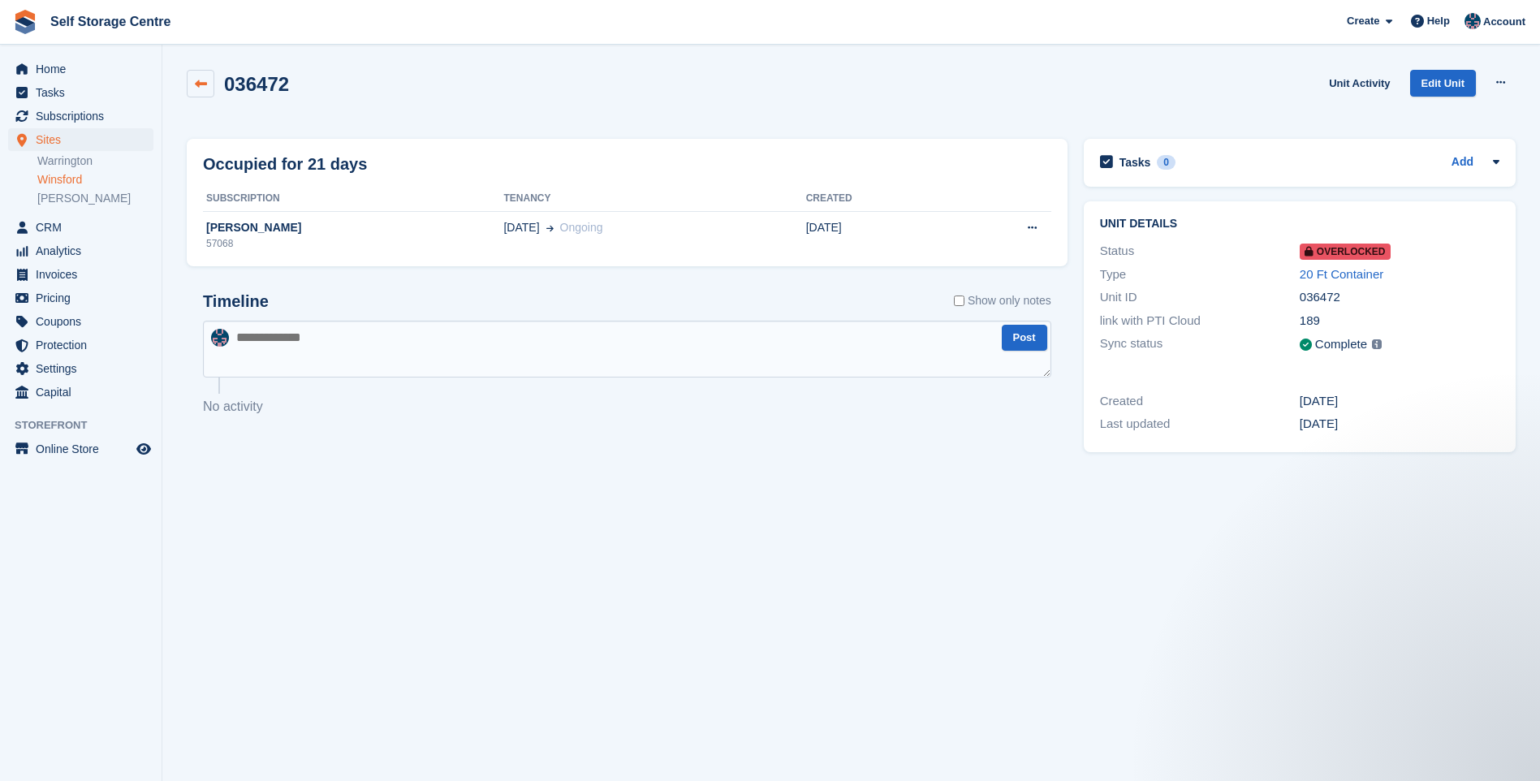
click at [205, 89] on icon at bounding box center [201, 84] width 12 height 12
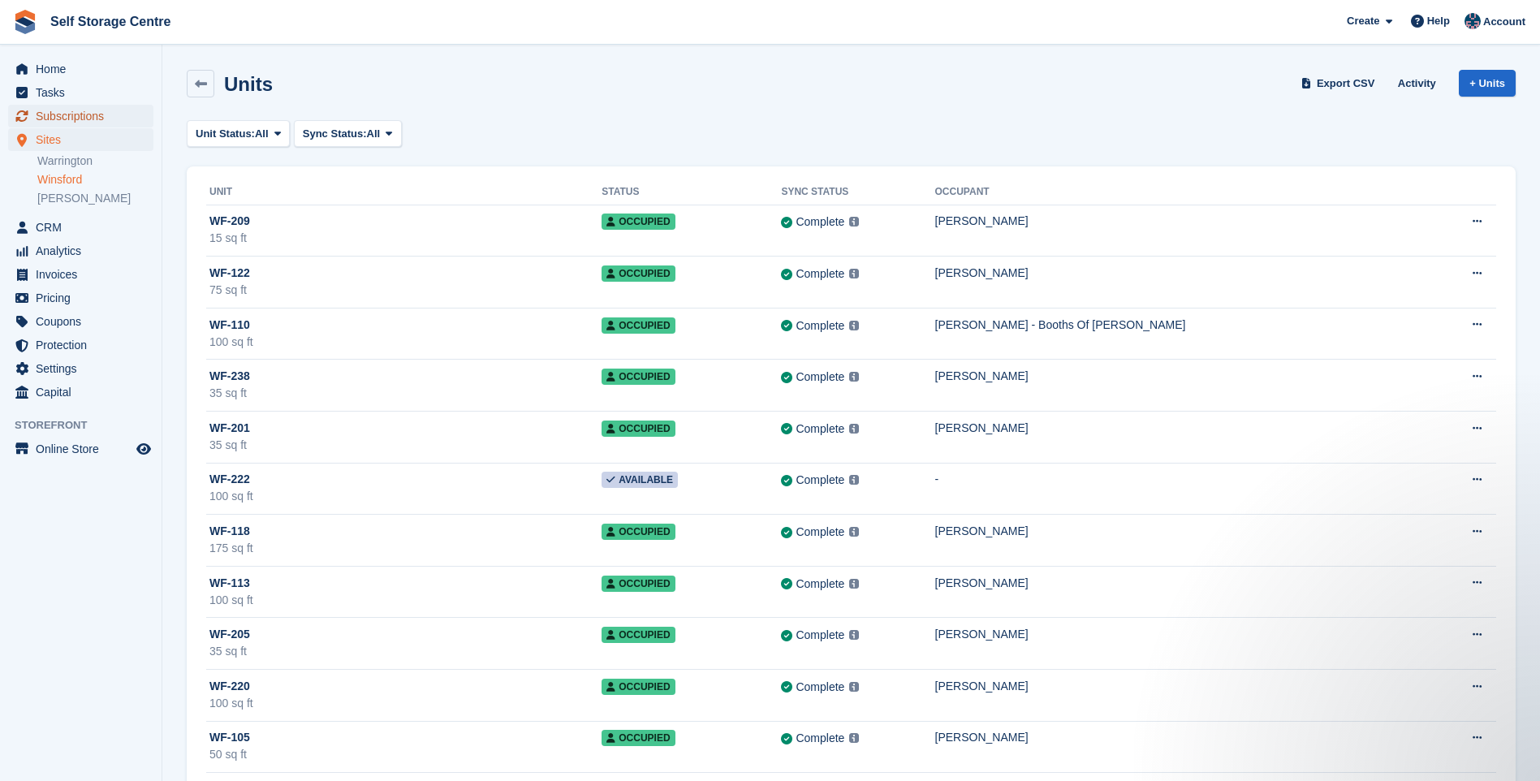
click at [67, 114] on span "Subscriptions" at bounding box center [84, 116] width 97 height 23
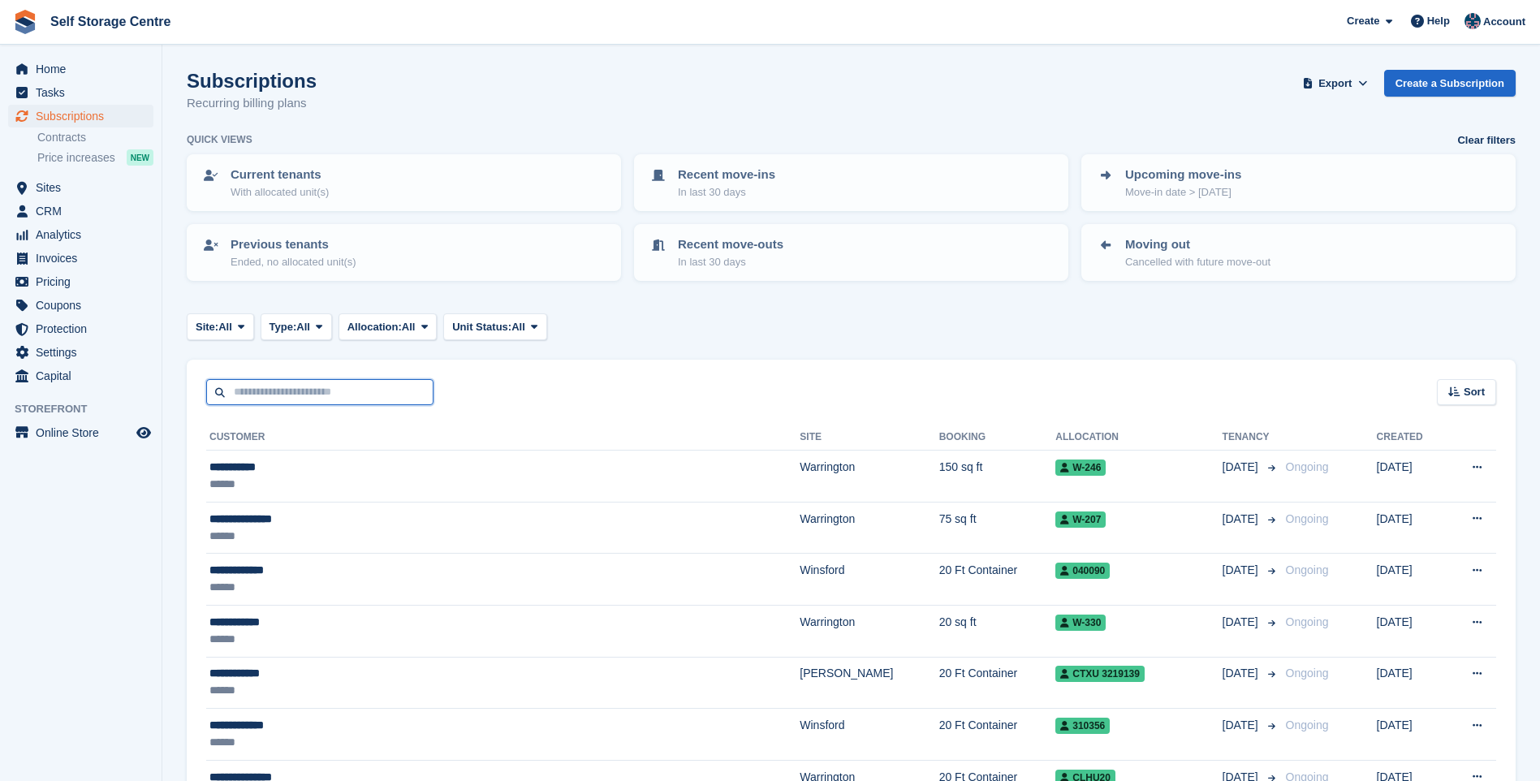
click at [248, 386] on input "text" at bounding box center [319, 392] width 227 height 27
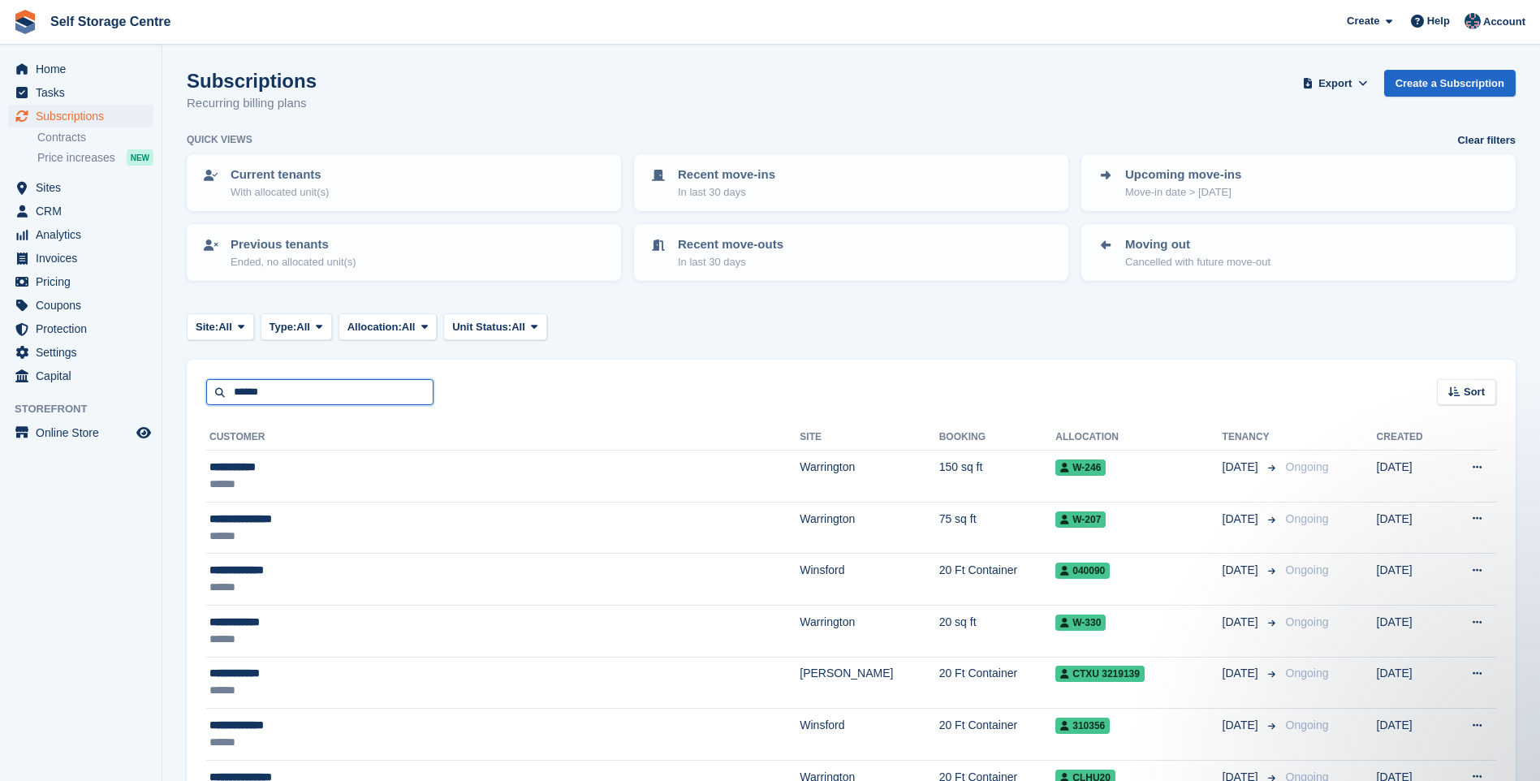
type input "******"
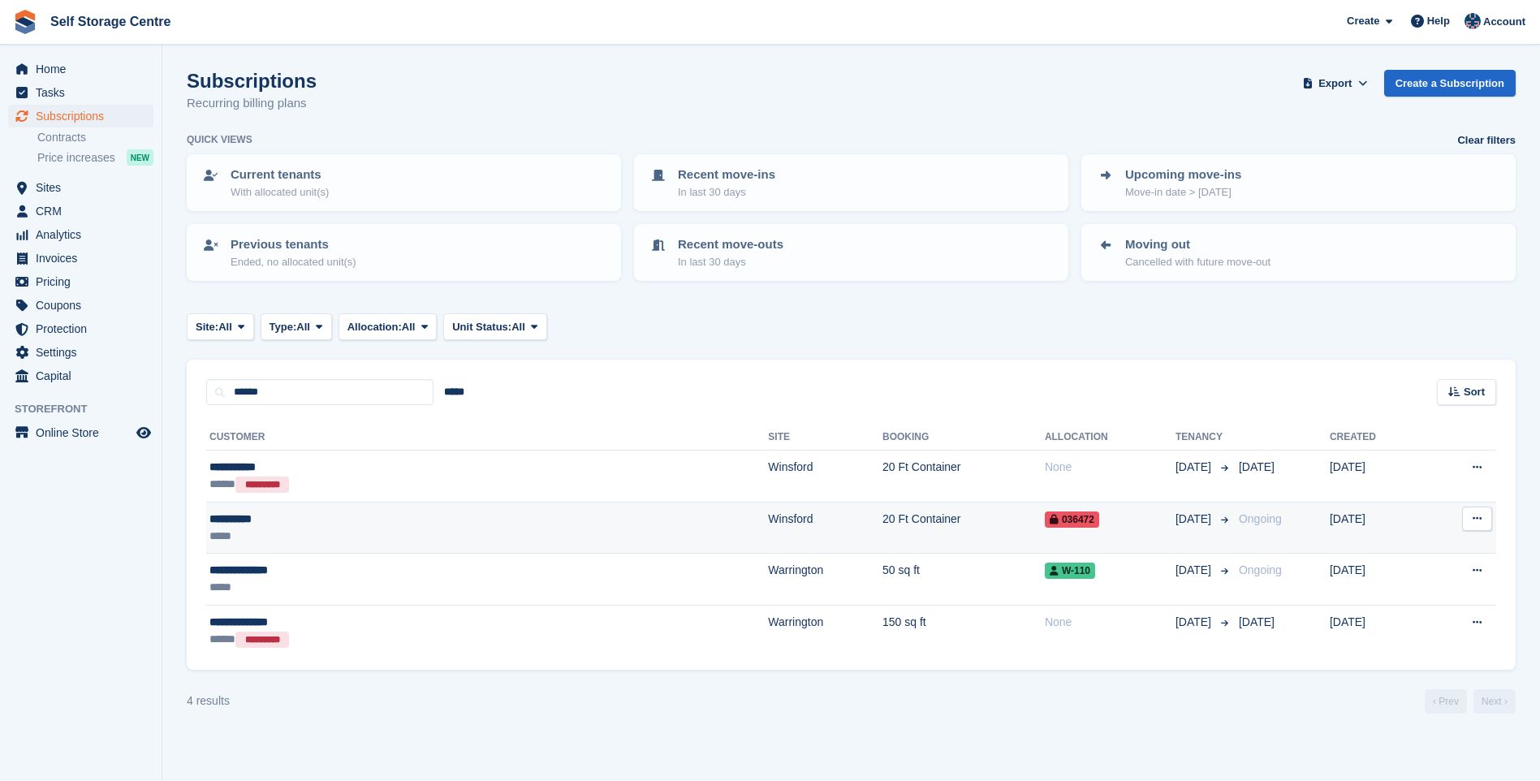
click at [326, 532] on div "*****" at bounding box center [344, 536] width 268 height 17
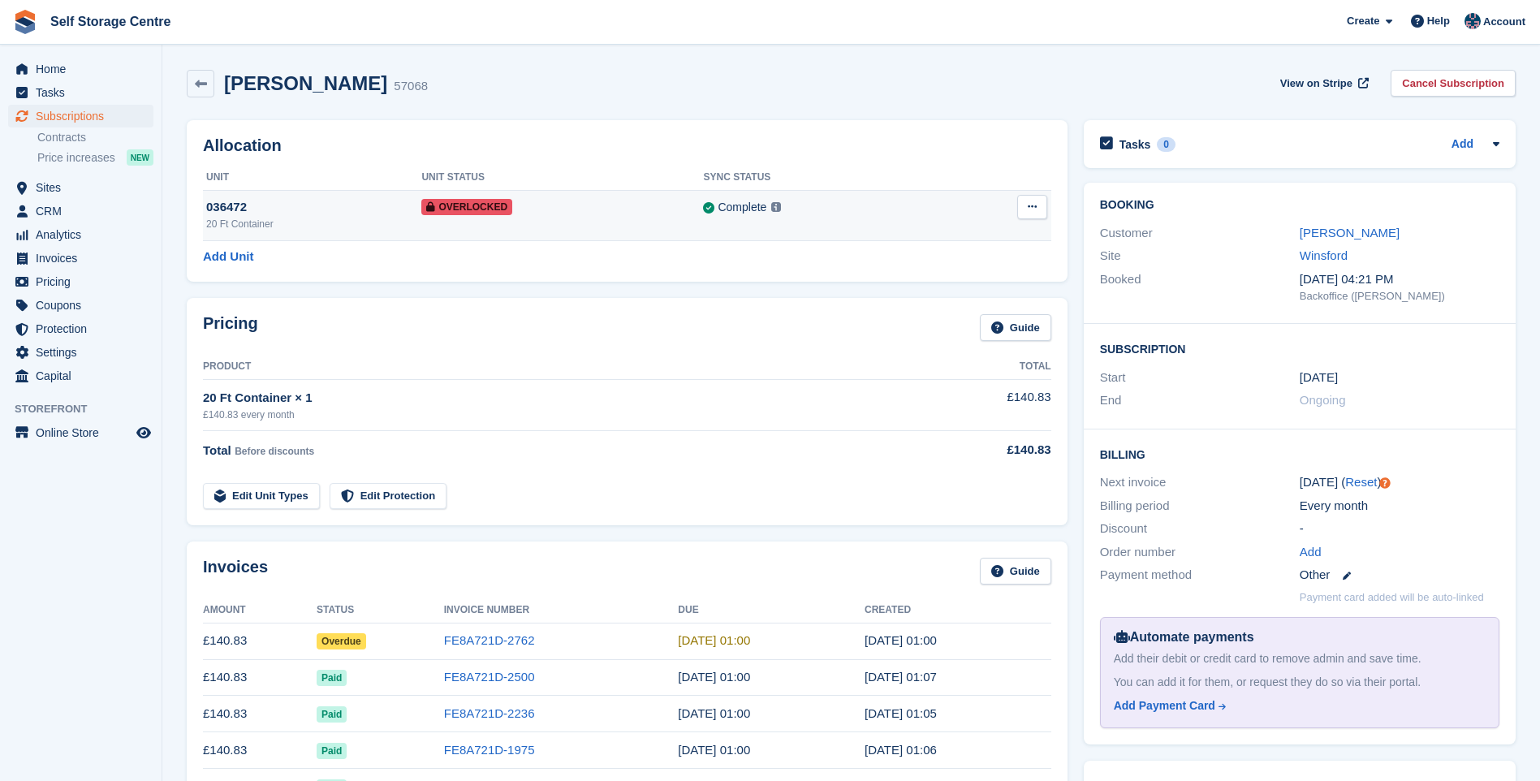
click at [1028, 206] on button at bounding box center [1033, 207] width 30 height 24
click at [978, 236] on p "Remove Overlock" at bounding box center [969, 238] width 141 height 21
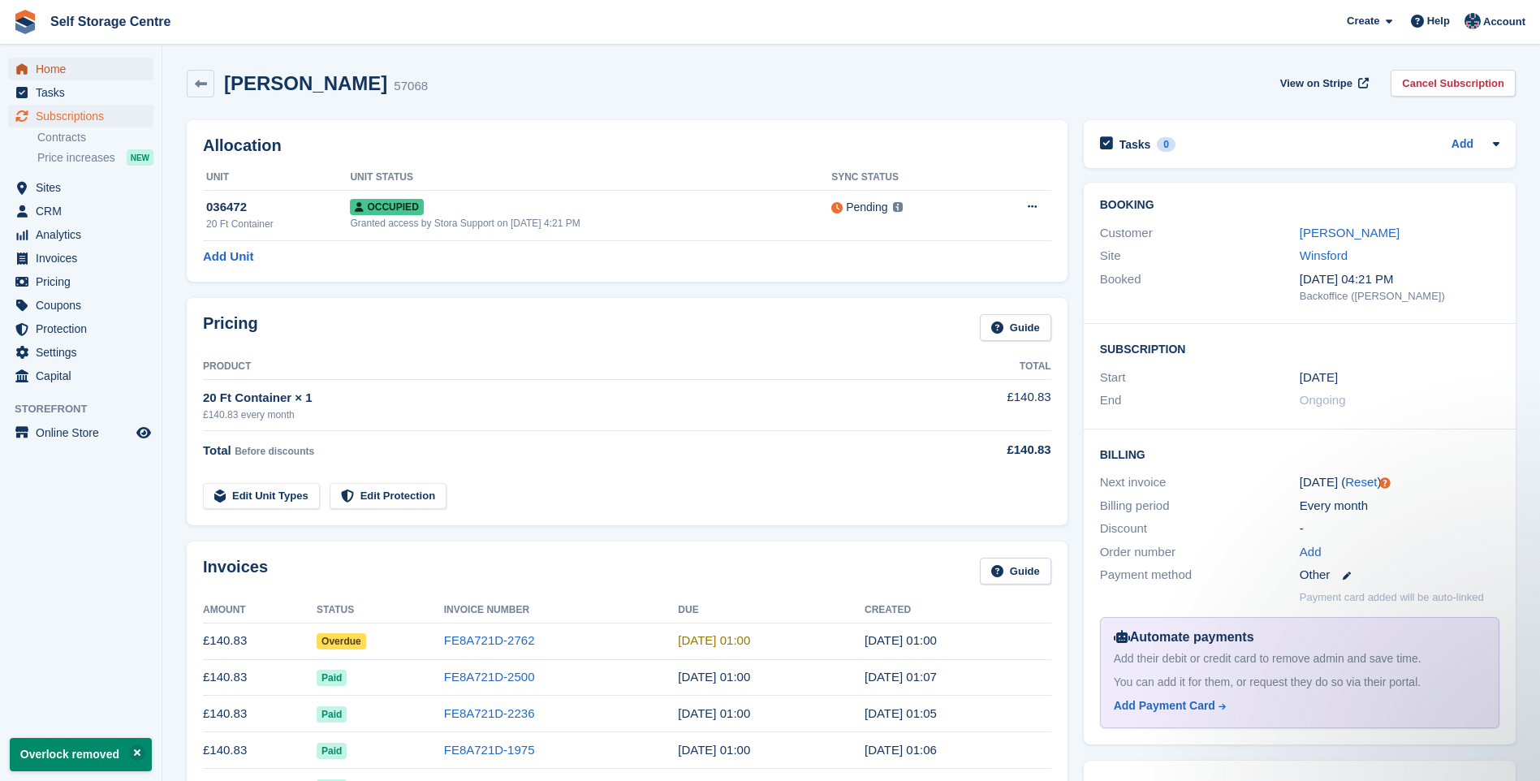
click at [65, 71] on span "Home" at bounding box center [84, 69] width 97 height 23
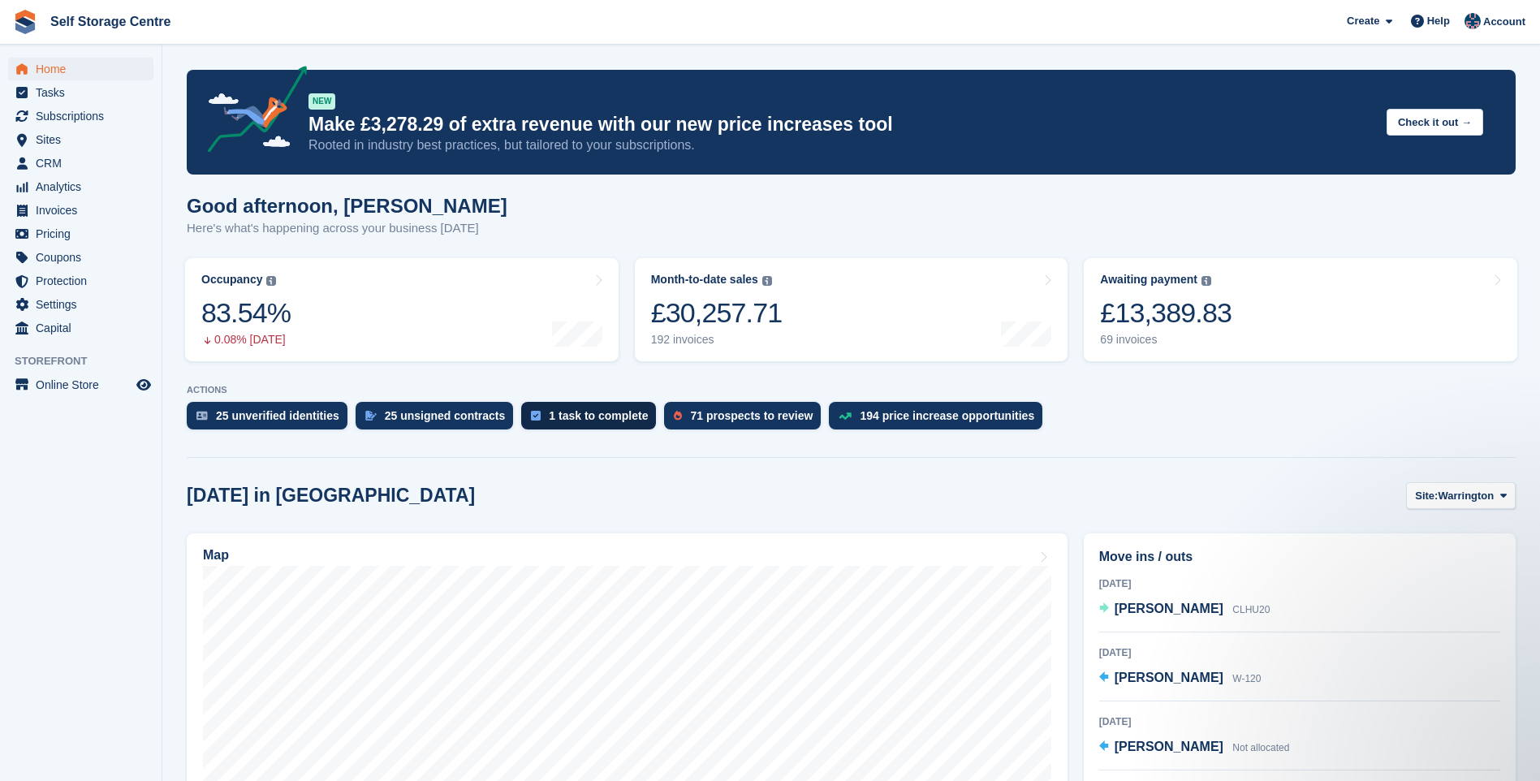
click at [566, 413] on div "1 task to complete" at bounding box center [598, 415] width 99 height 13
click at [261, 416] on div "25 unverified identities" at bounding box center [277, 415] width 123 height 13
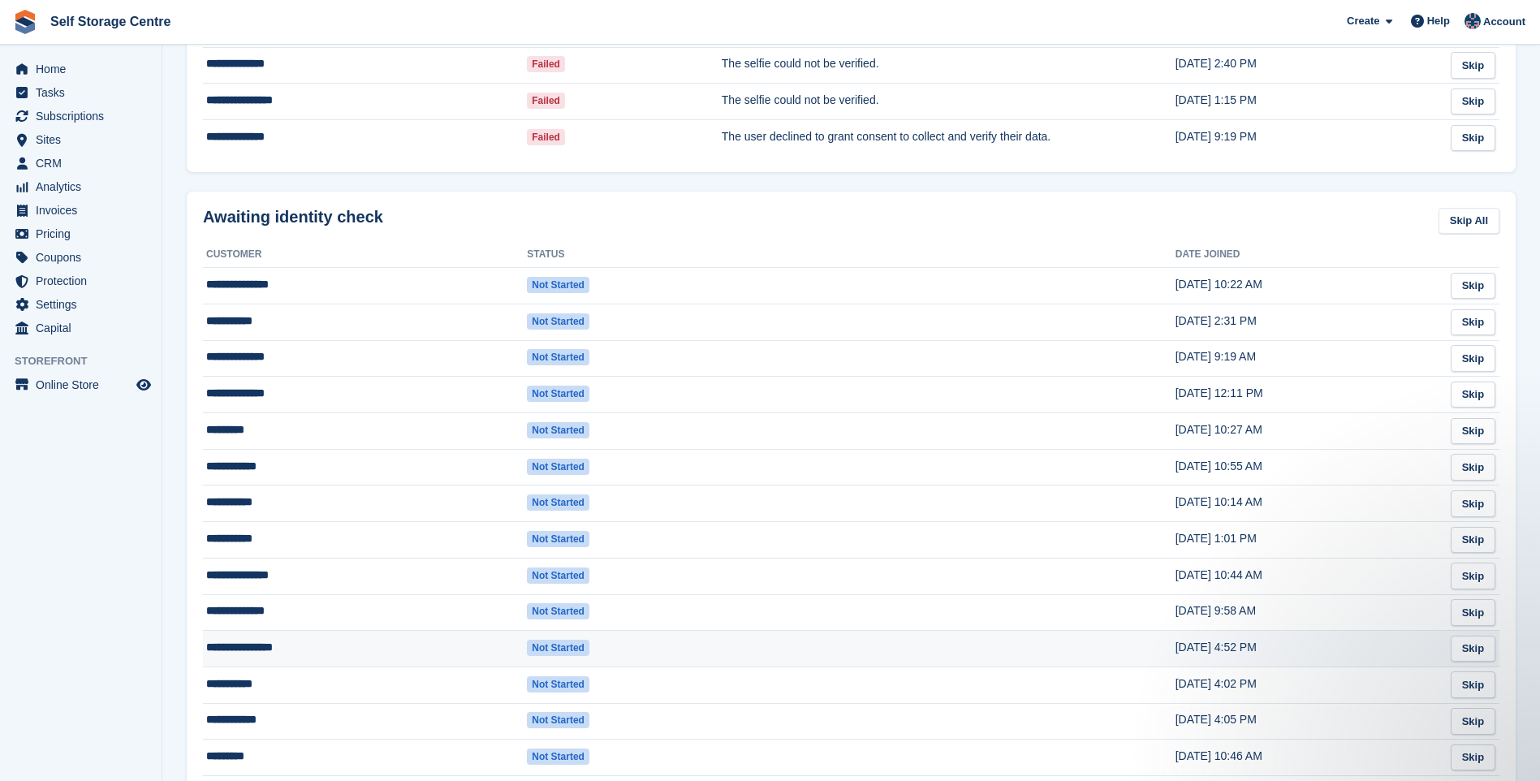
scroll to position [184, 0]
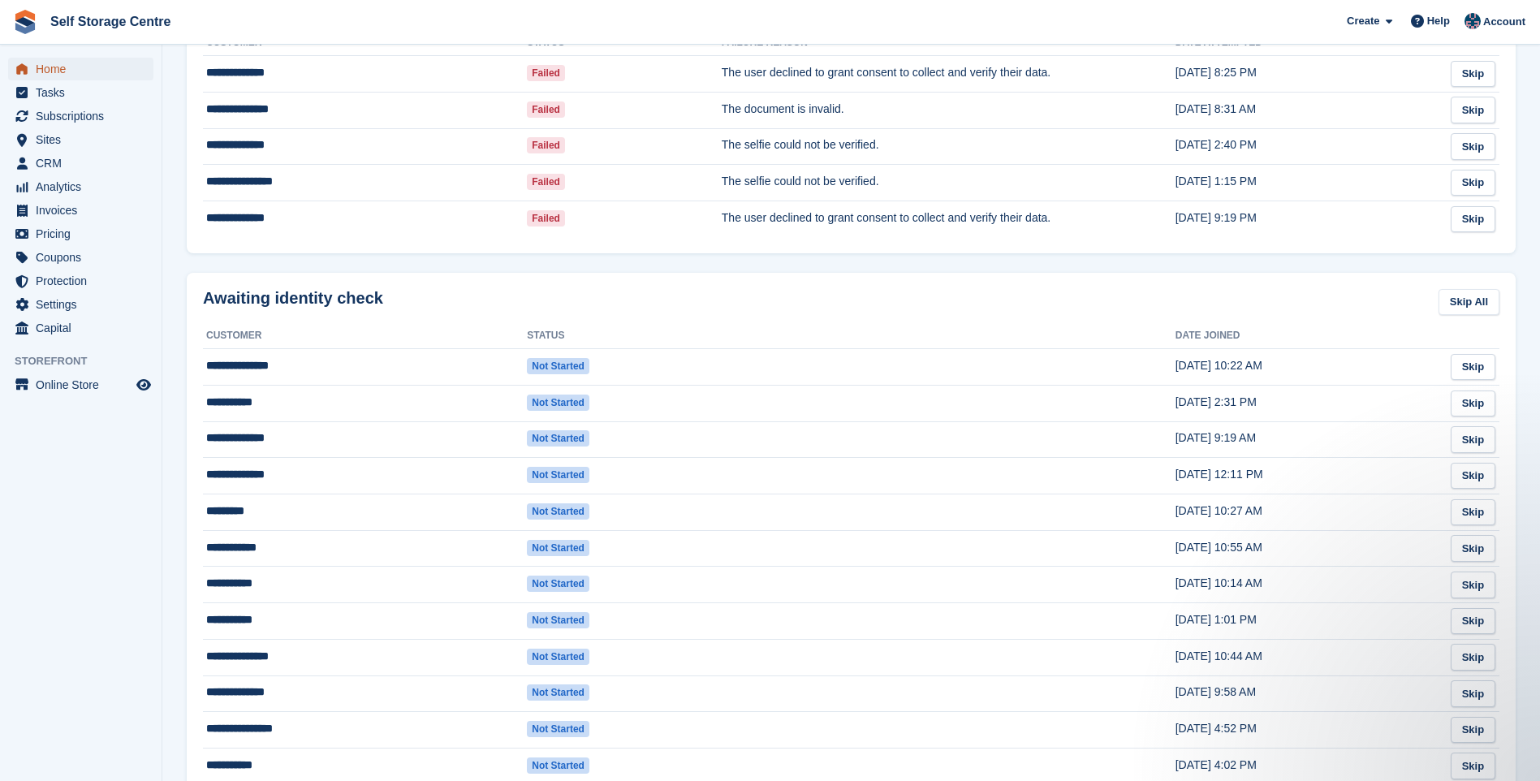
click at [38, 69] on span "Home" at bounding box center [84, 69] width 97 height 23
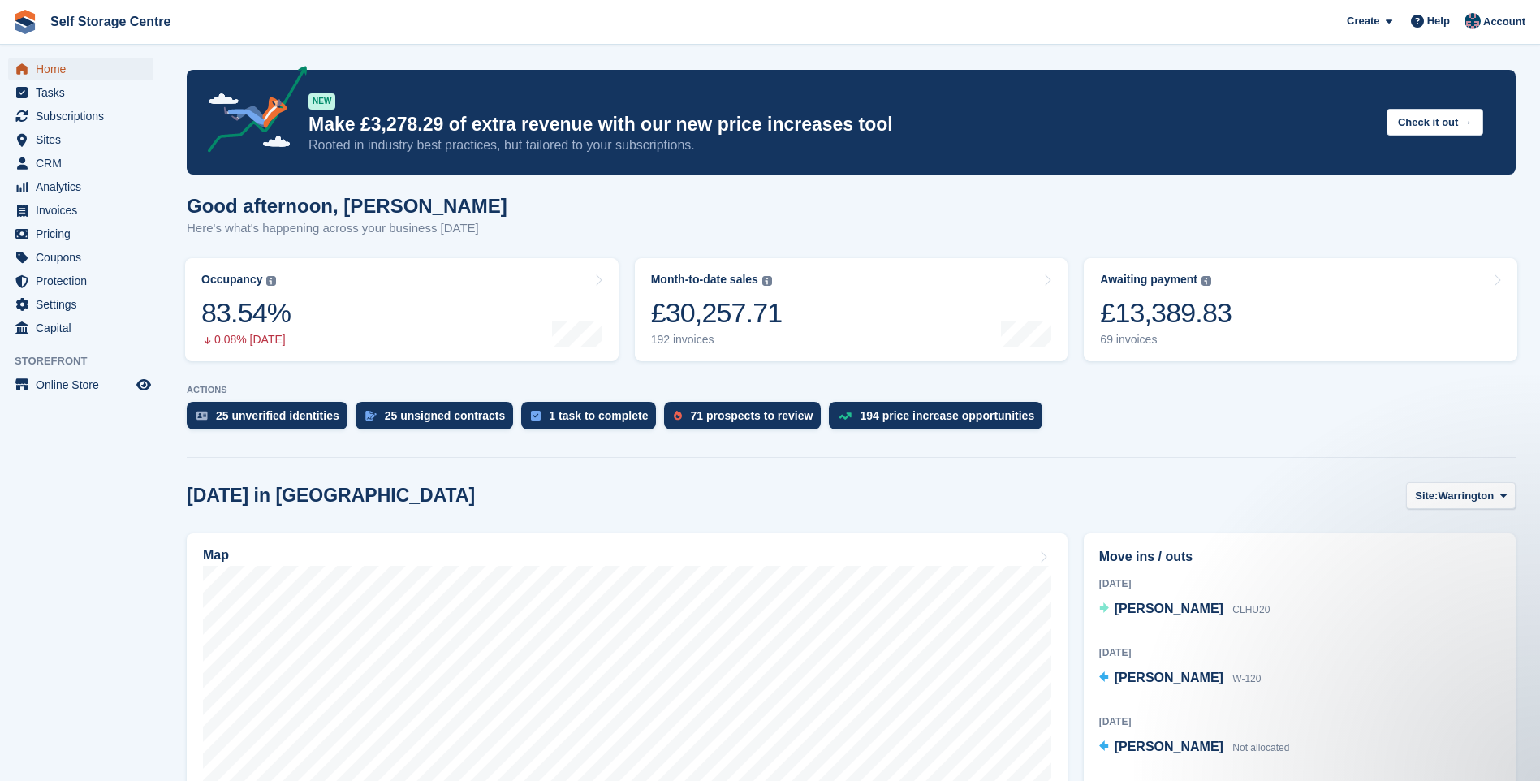
click at [44, 67] on span "Home" at bounding box center [84, 69] width 97 height 23
click at [1261, 309] on link "Awaiting payment The total outstanding balance on all open invoices. £13,389.83…" at bounding box center [1301, 309] width 434 height 103
